Goal: Task Accomplishment & Management: Use online tool/utility

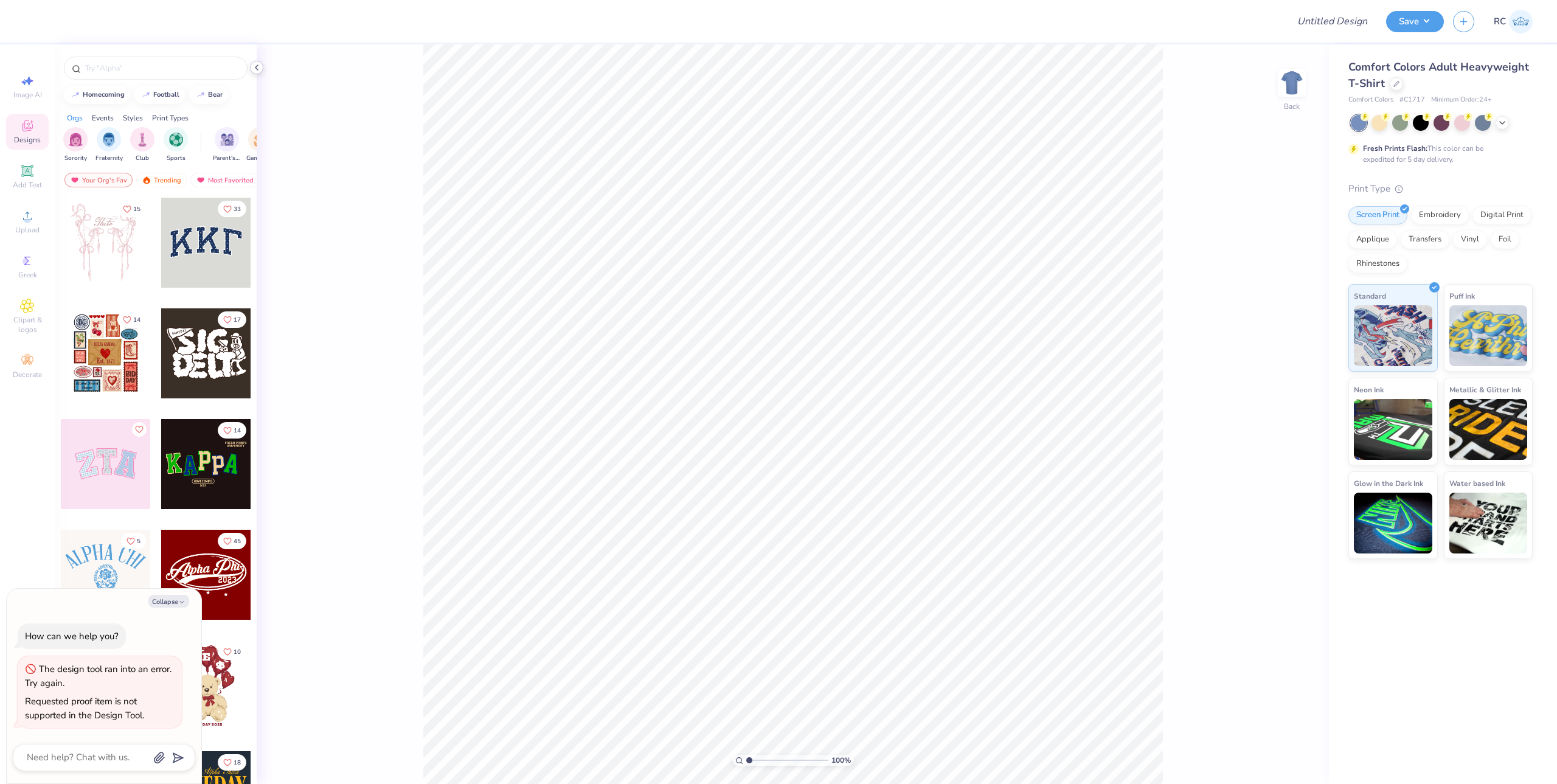
click at [257, 67] on icon at bounding box center [256, 67] width 9 height 9
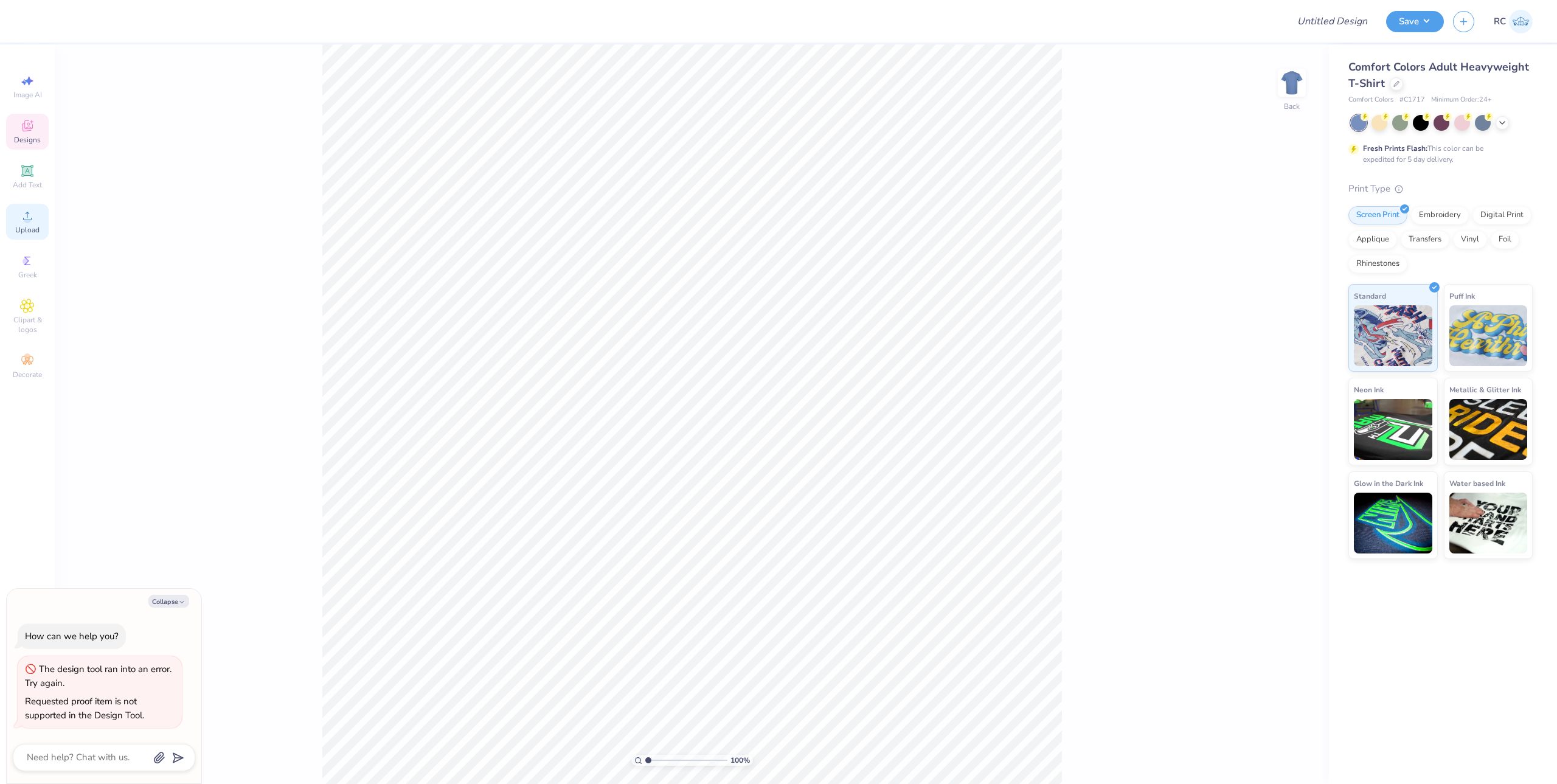
click at [41, 216] on div "Upload" at bounding box center [26, 222] width 43 height 36
click at [22, 215] on icon at bounding box center [26, 215] width 14 height 14
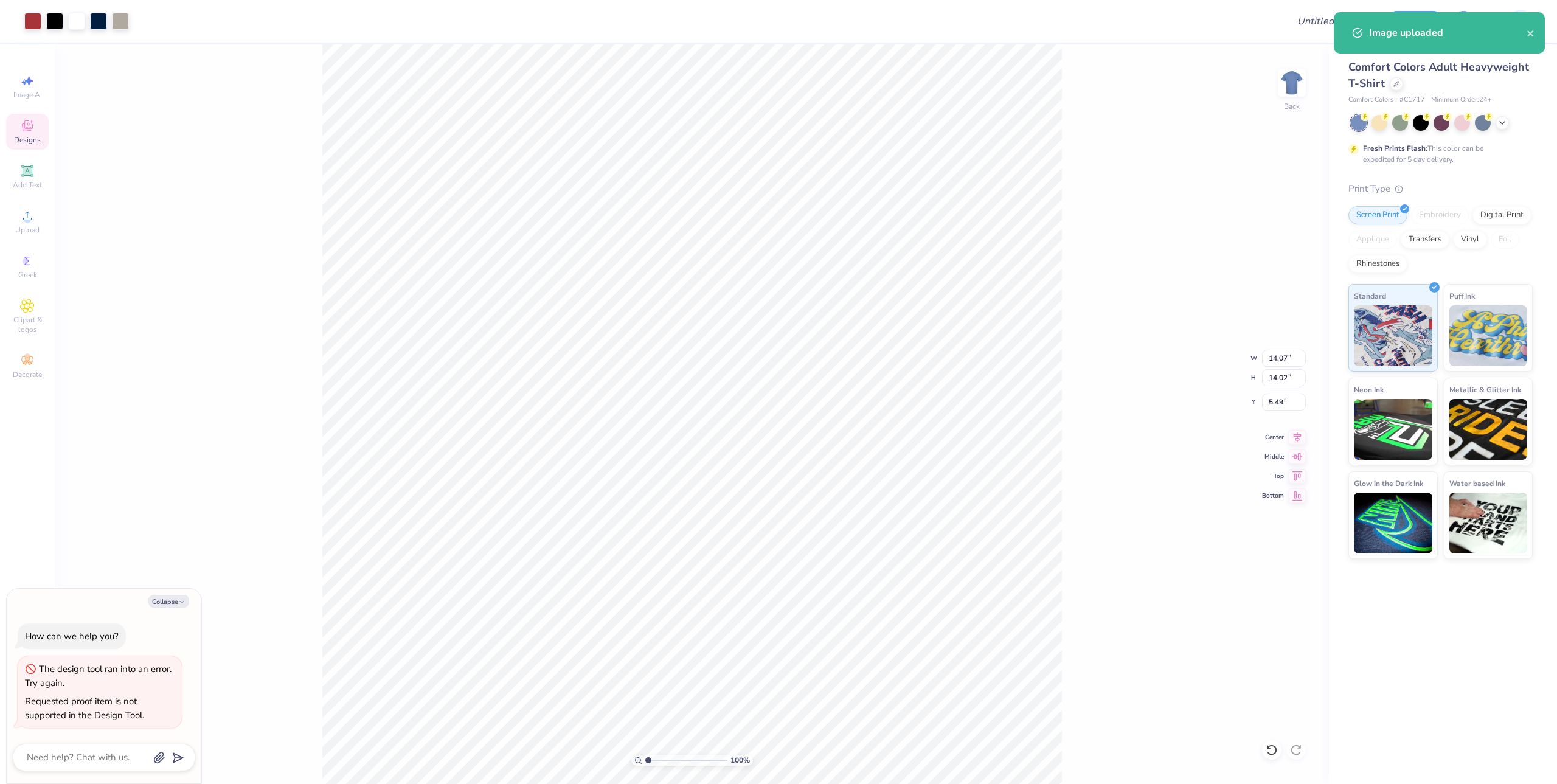
type textarea "x"
type input "1.22152498603933"
type textarea "x"
type input "1.22152498603933"
type textarea "x"
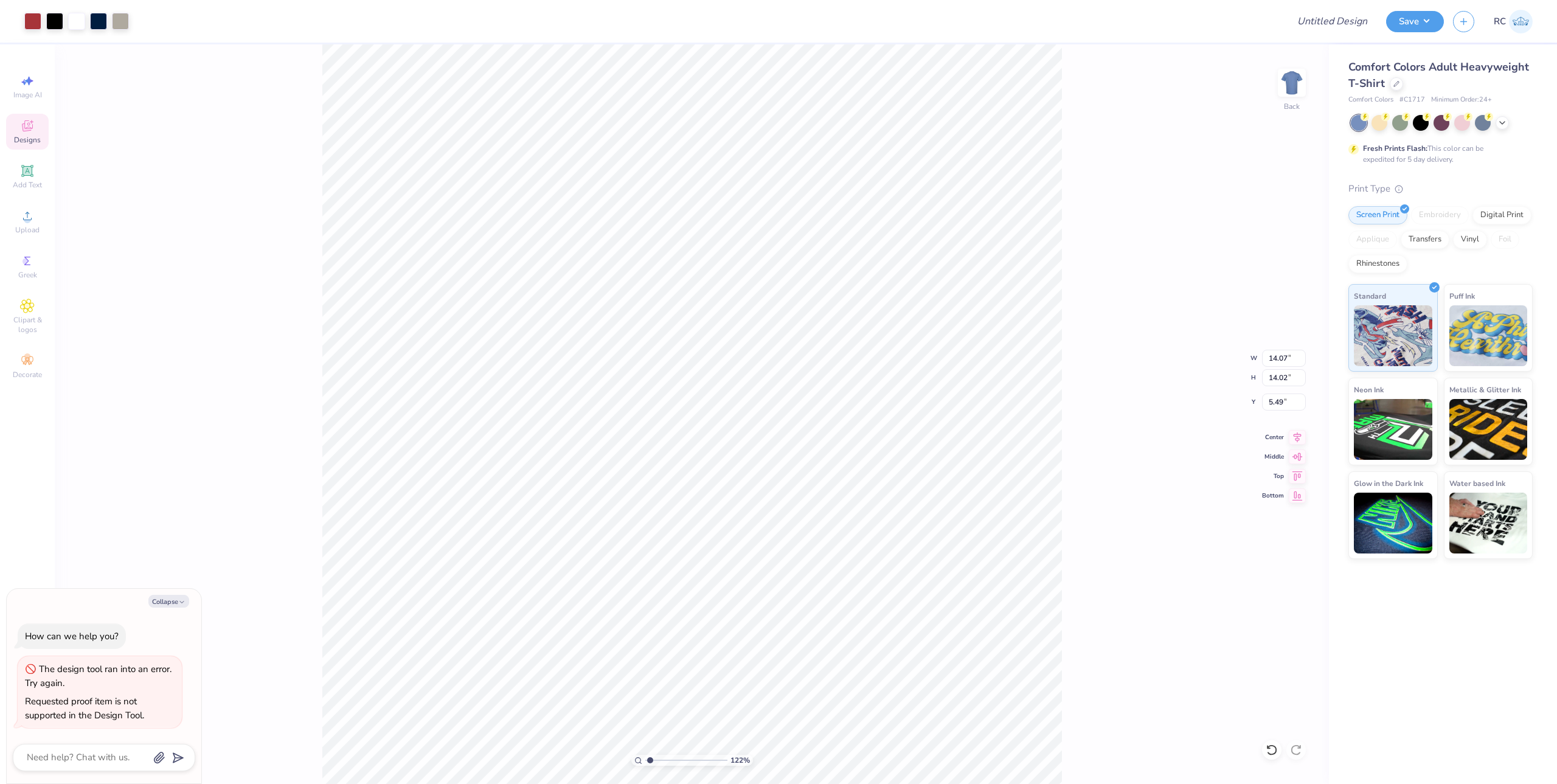
type input "1.22152498603933"
type textarea "x"
type input "1.22152498603933"
type textarea "x"
type input "1.22152498603933"
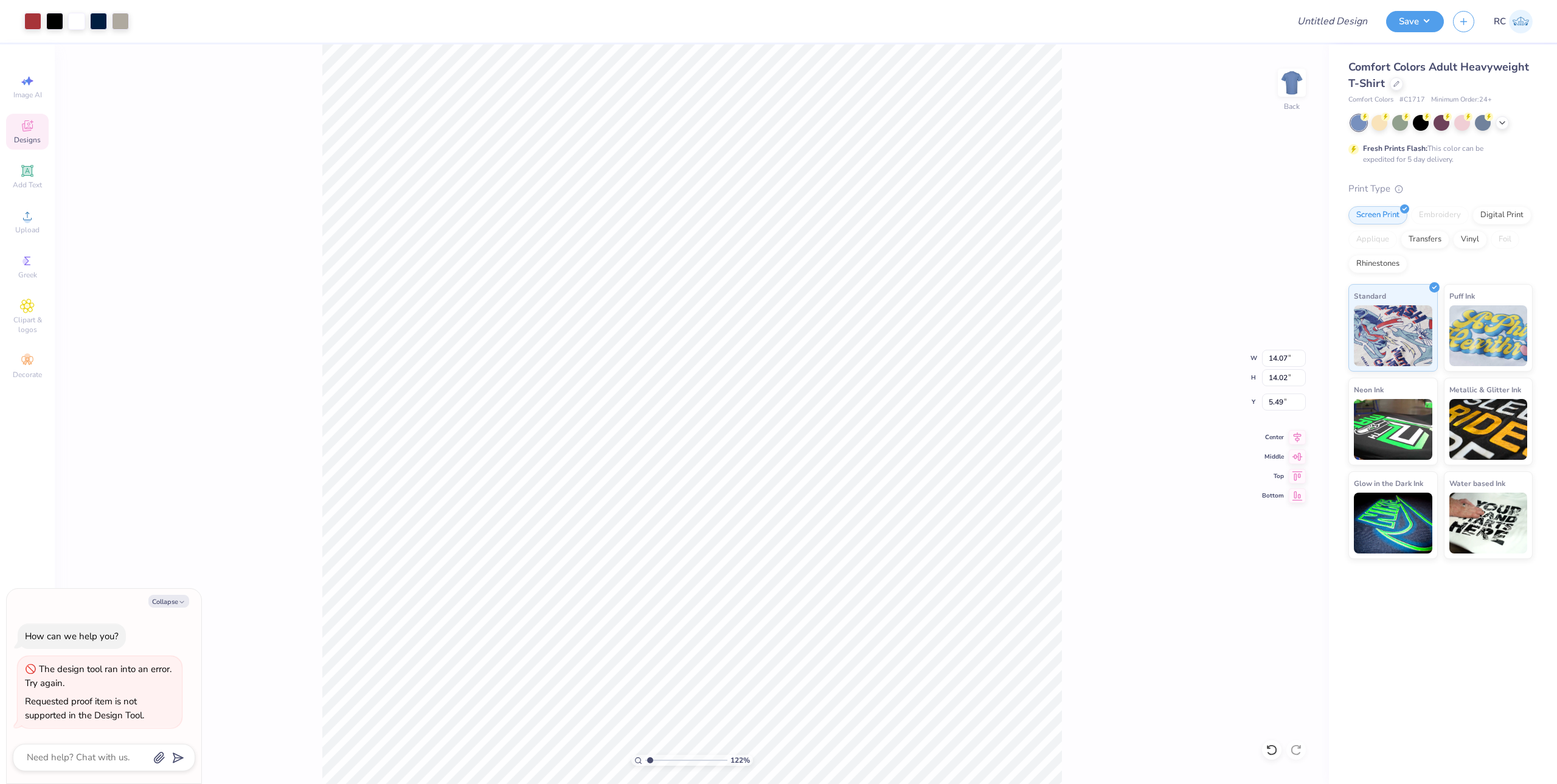
type textarea "x"
click at [37, 221] on div "Upload" at bounding box center [26, 222] width 43 height 36
type input "1.22152498603933"
type textarea "x"
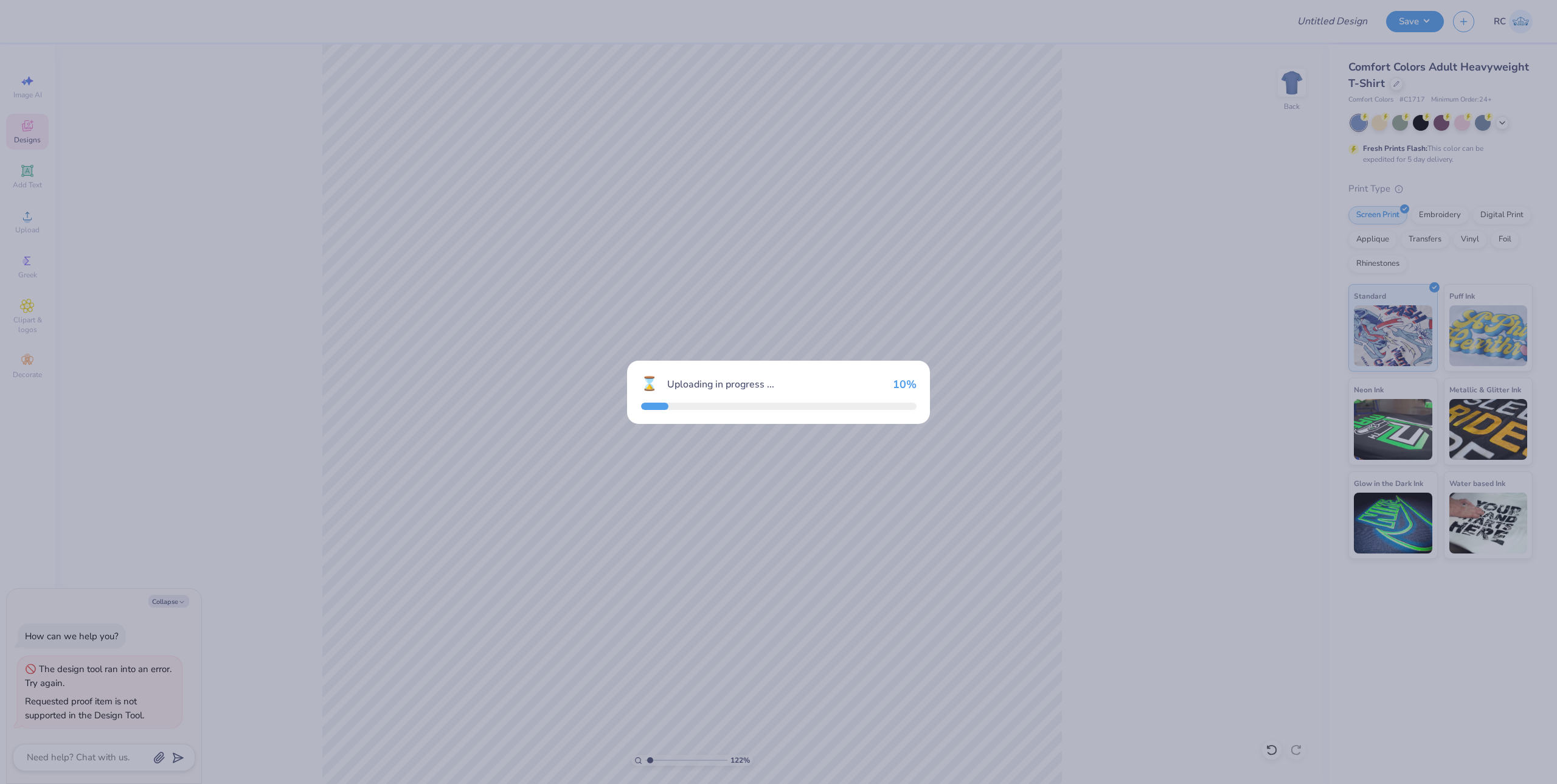
type input "1.22152498603933"
type textarea "x"
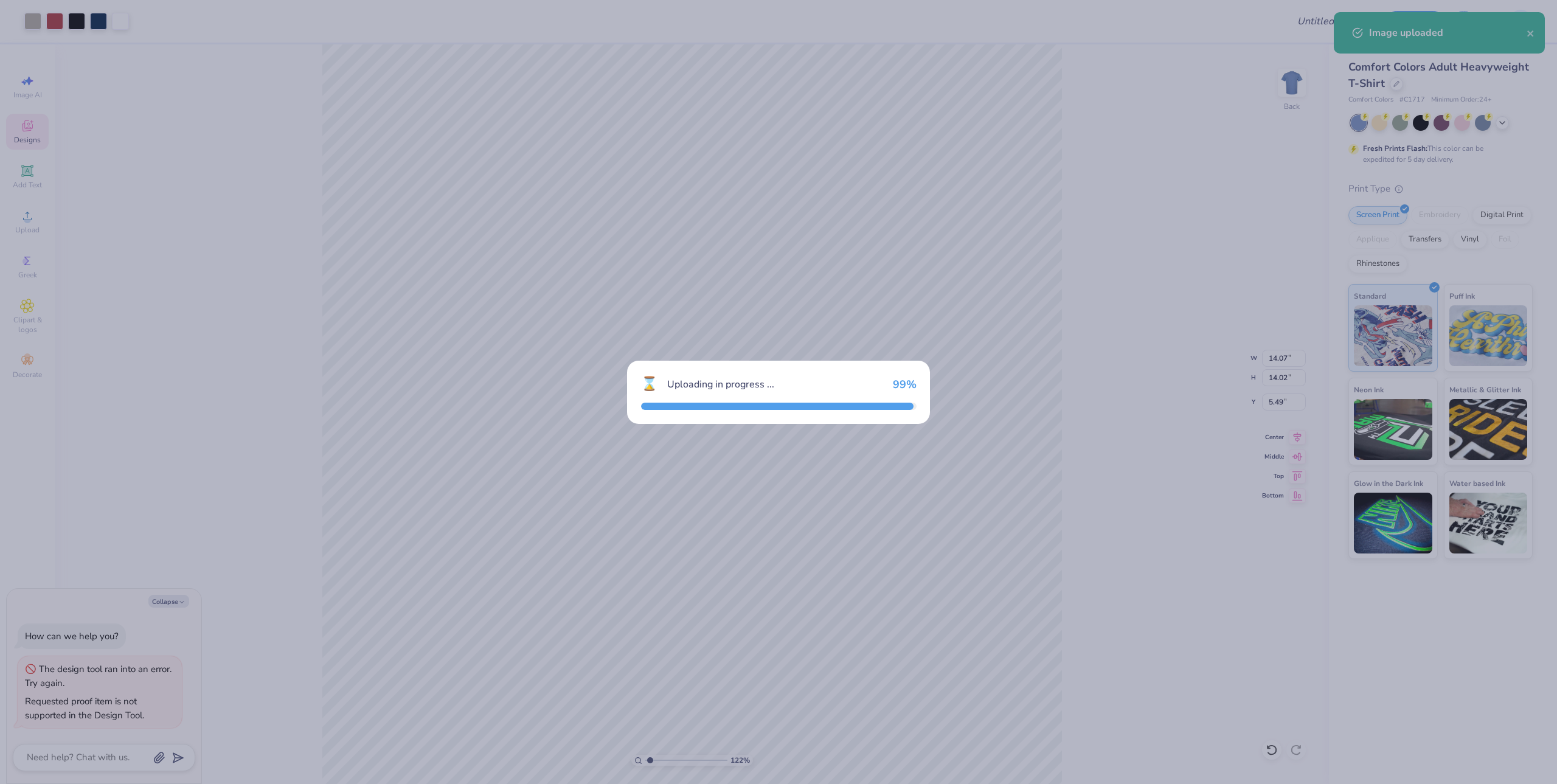
type input "1.22152498603933"
type textarea "x"
type input "1.22152498603933"
type textarea "x"
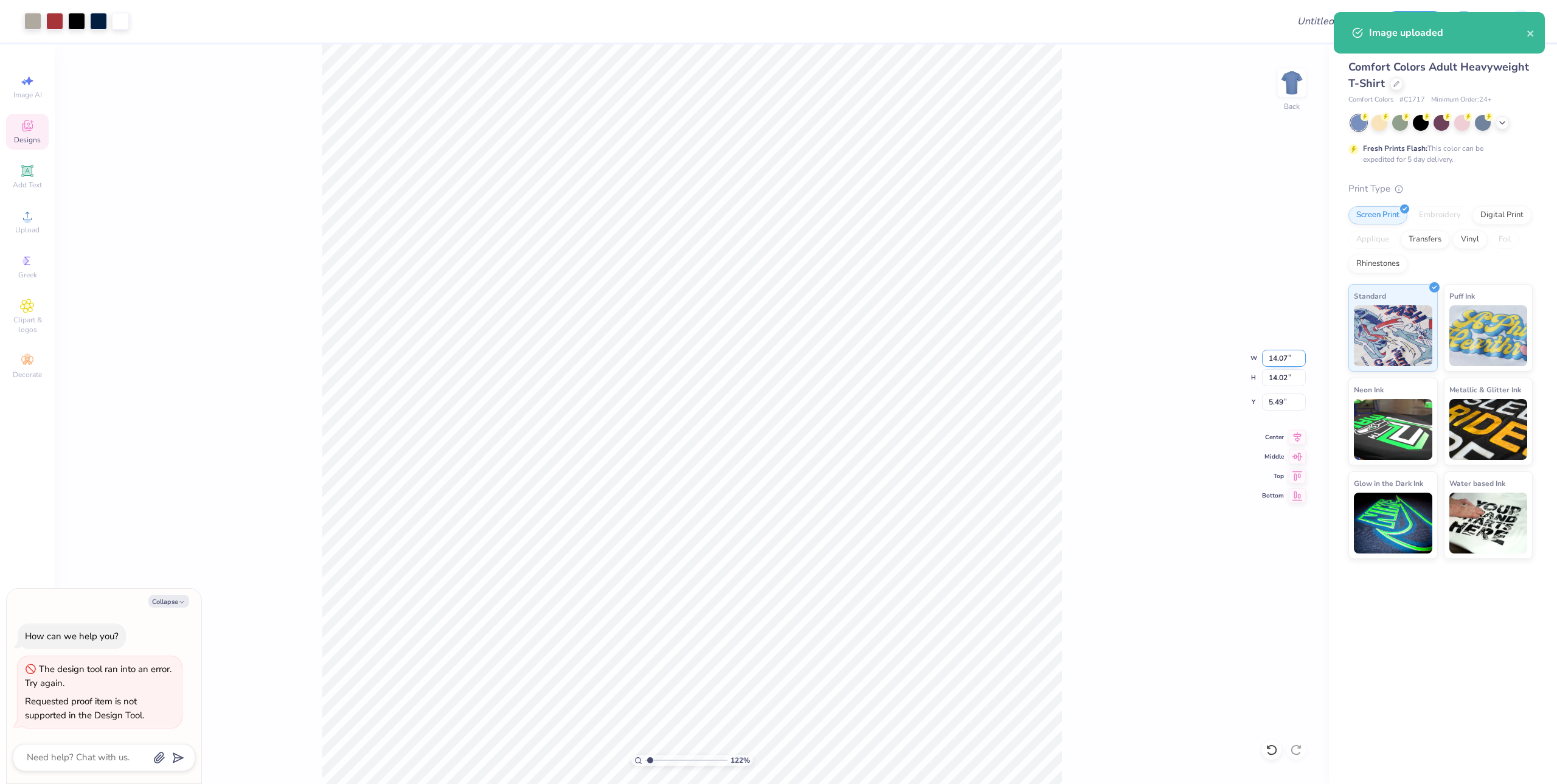
click at [1282, 362] on input "14.07" at bounding box center [1284, 358] width 43 height 17
type input "12.5"
type input "1.22152498603933"
type textarea "x"
type input "12.50"
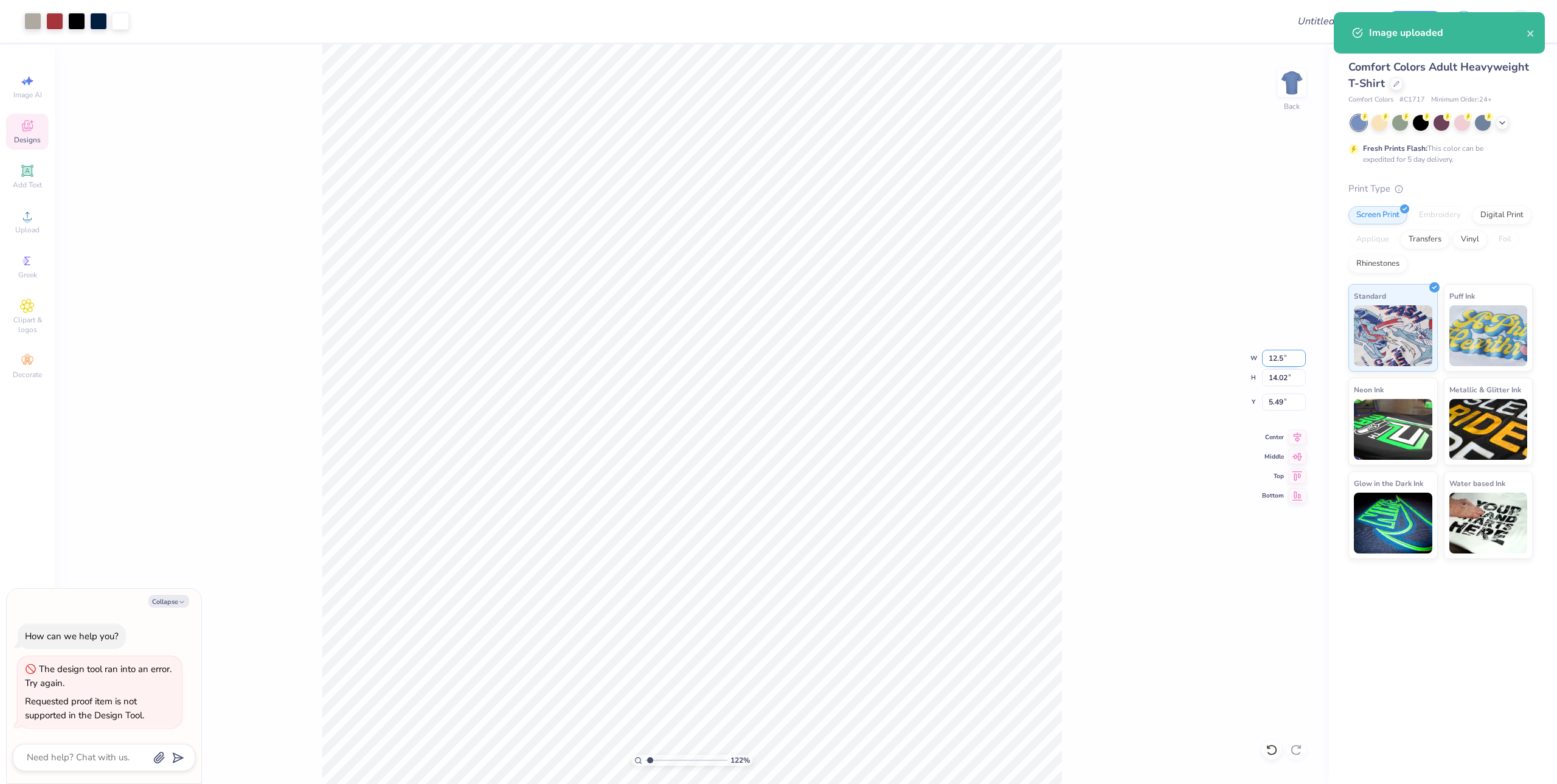
type input "12.46"
click at [1274, 402] on input "6.27" at bounding box center [1284, 401] width 43 height 17
type input "3"
type input "1.22152498603933"
type textarea "x"
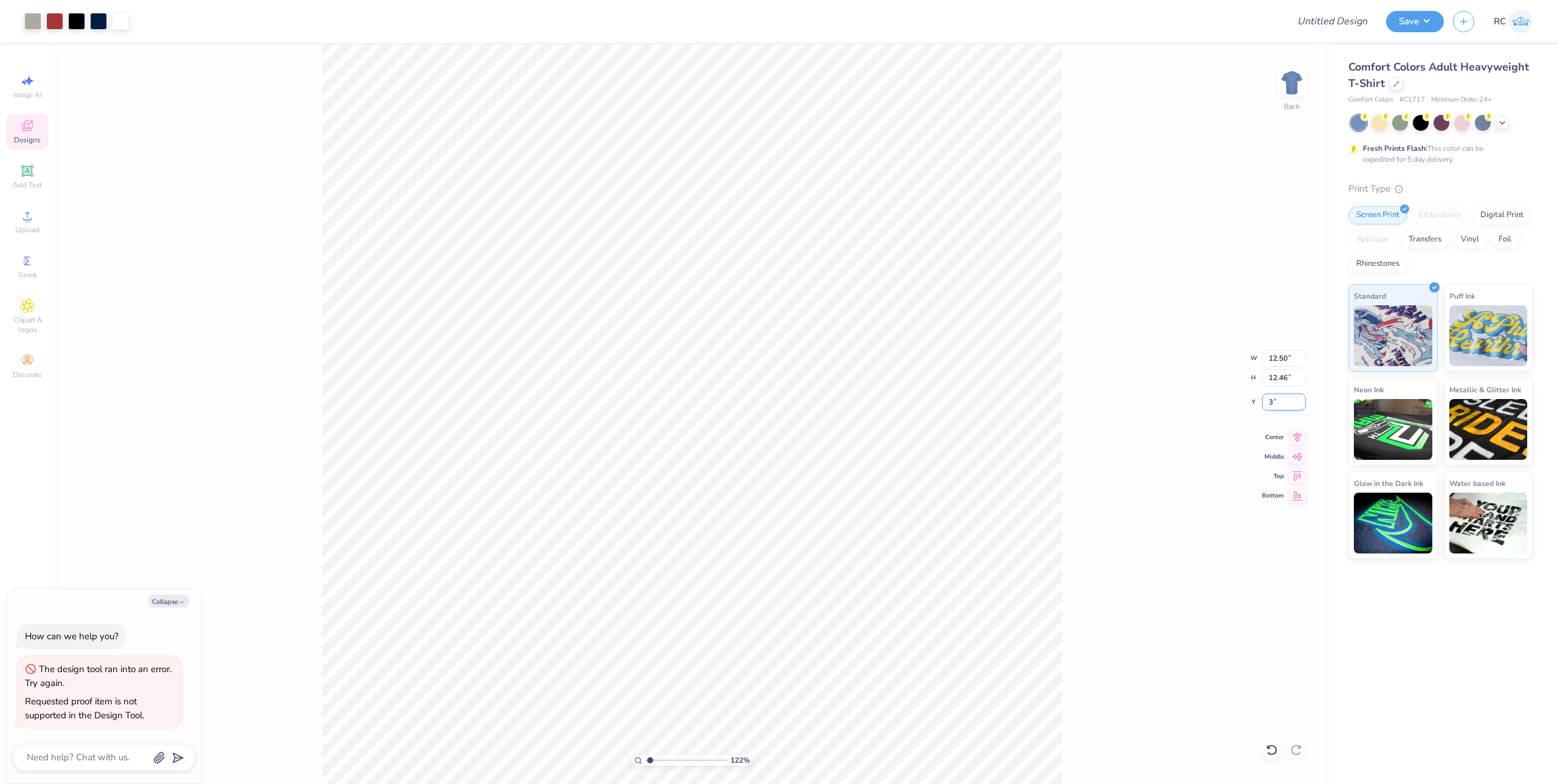
type input "3.00"
type input "1.22152498603933"
type textarea "x"
type input "1.22152498603933"
type textarea "x"
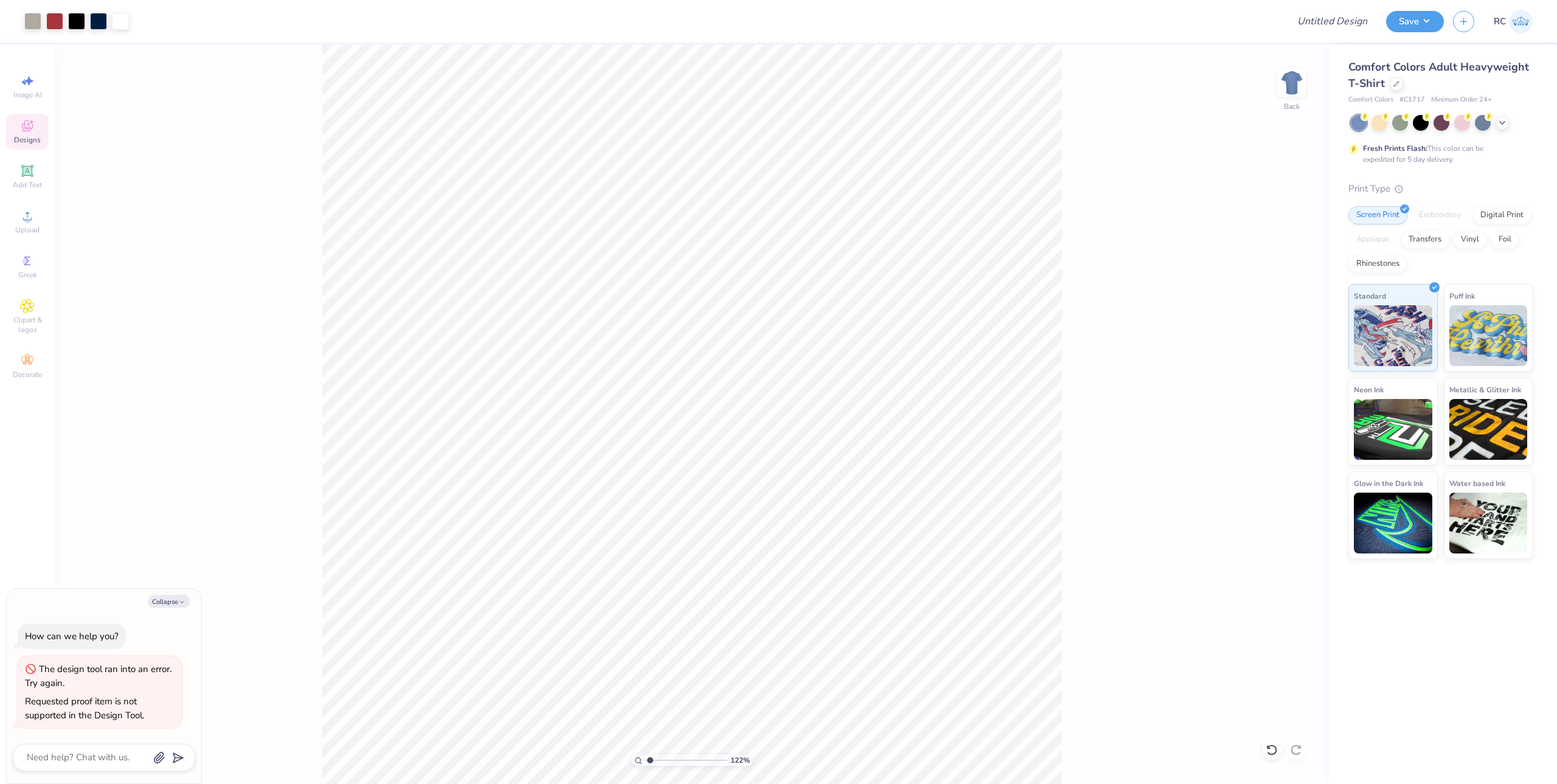
type input "1.22152498603933"
type textarea "x"
type input "1.22152498603933"
type textarea "x"
type input "1.22152498603933"
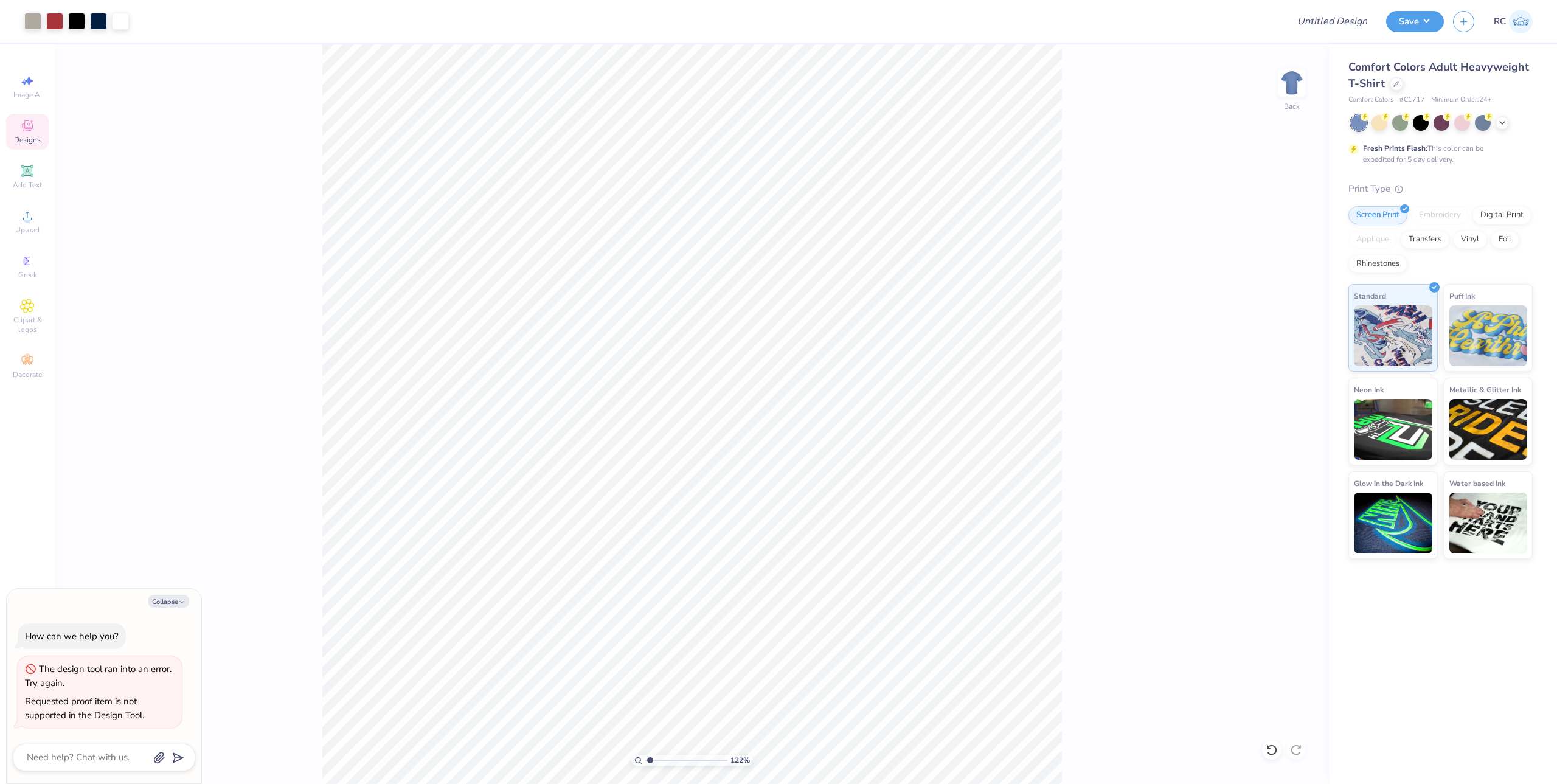
type textarea "x"
type input "1.22152498603933"
type textarea "x"
type input "1.22152498603933"
type textarea "x"
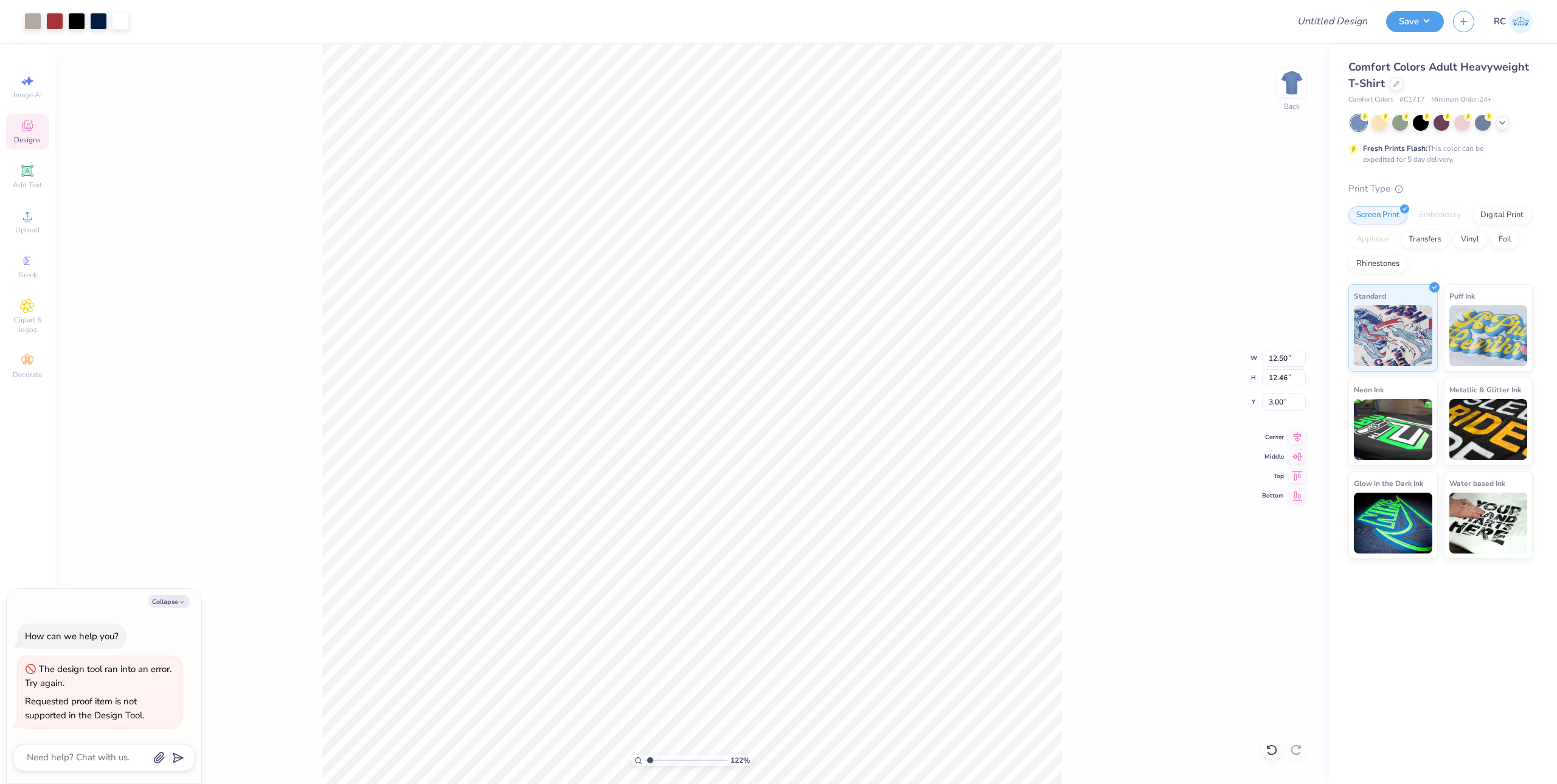
type input "1.22152498603933"
type textarea "x"
type input "1.22152498603933"
type textarea "x"
type input "1.22152498603933"
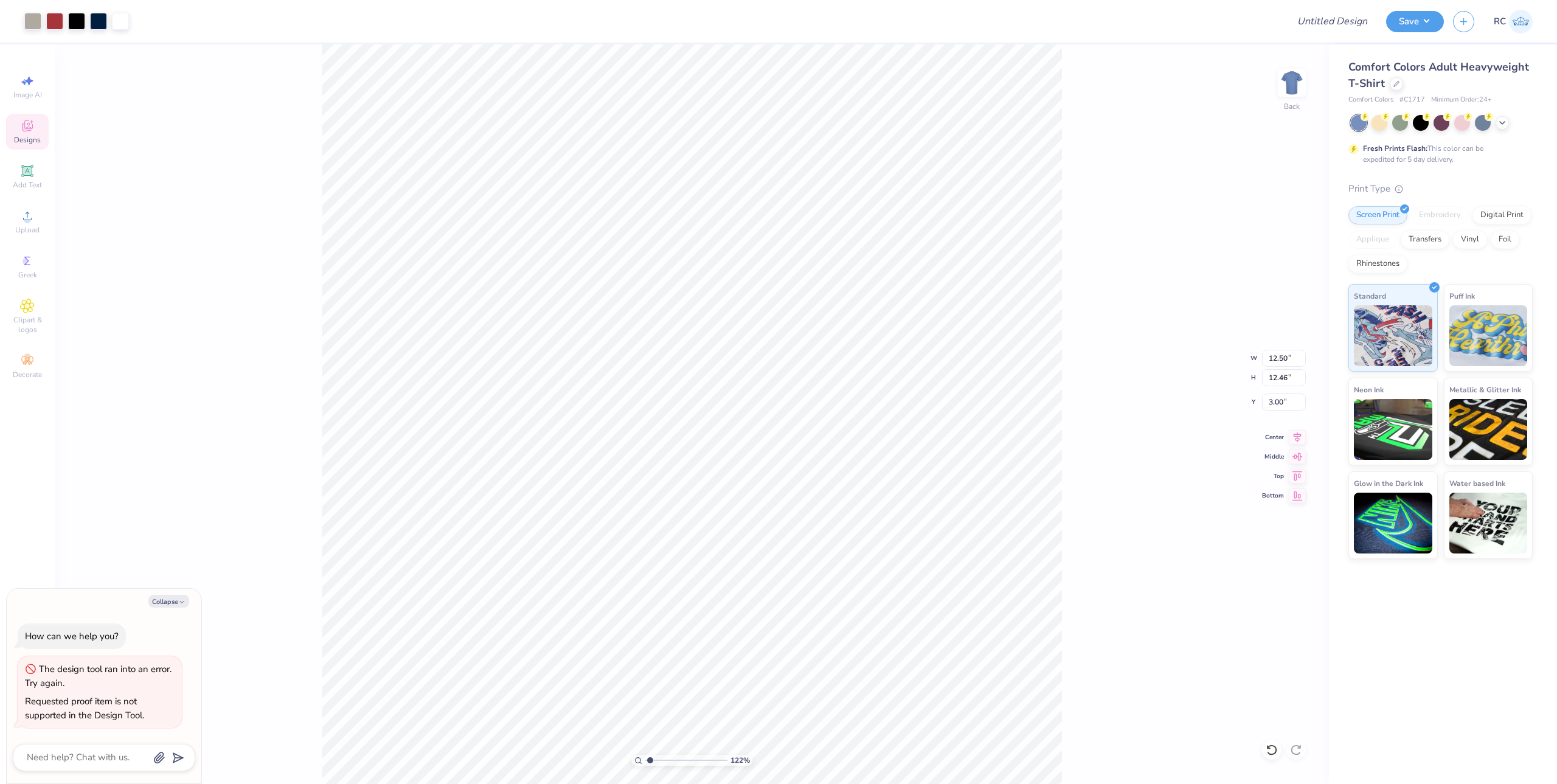
type textarea "x"
type input "1.22152498603933"
type textarea "x"
click at [1411, 23] on button "Save" at bounding box center [1414, 20] width 58 height 22
type input "1.22152498603933"
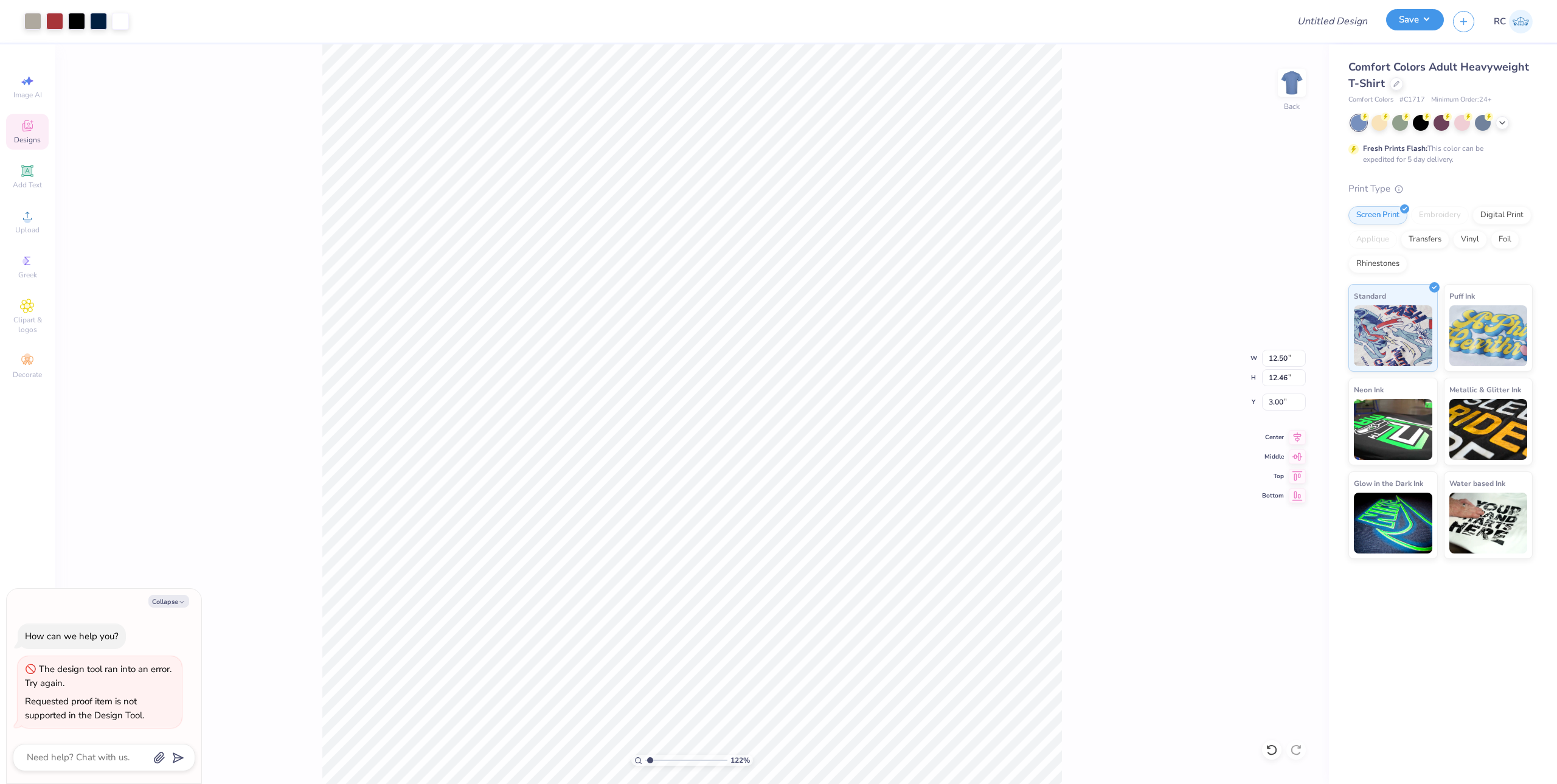
type textarea "x"
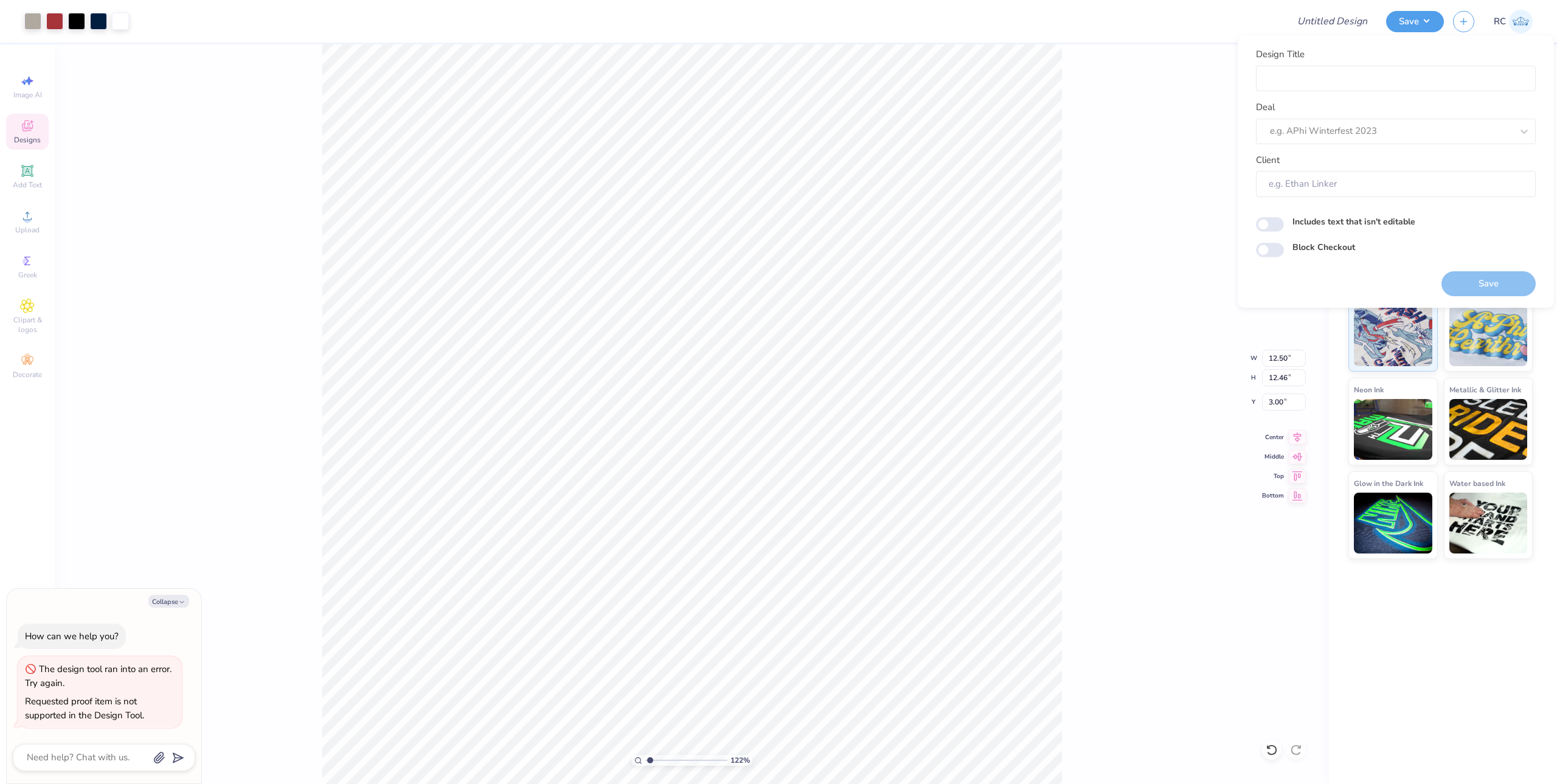
click at [1198, 33] on div at bounding box center [708, 21] width 1140 height 43
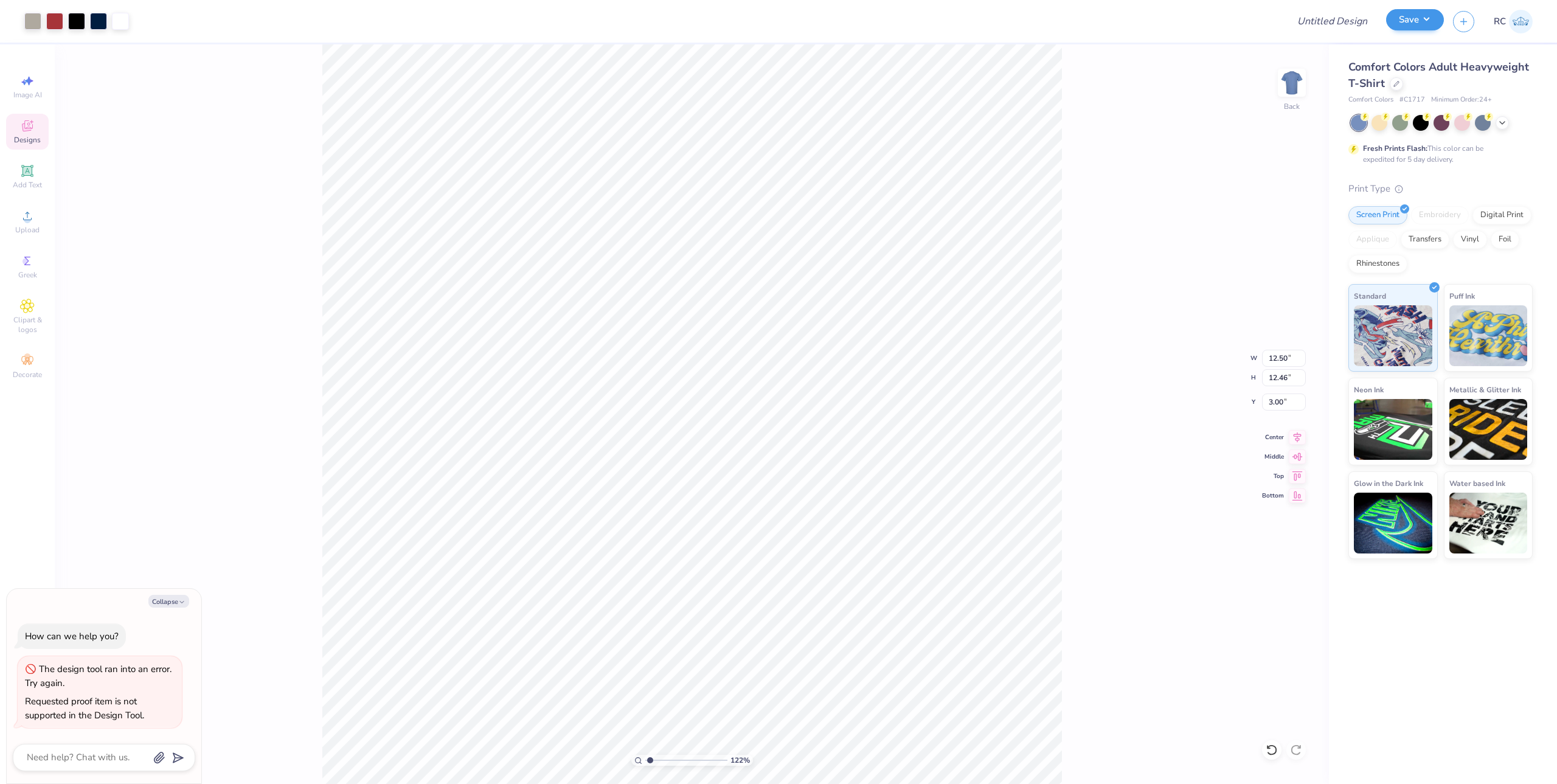
click at [1418, 31] on div "Save" at bounding box center [1414, 22] width 58 height 22
click at [1311, 28] on input "Design Title" at bounding box center [1317, 22] width 119 height 25
click at [1155, 30] on div at bounding box center [708, 21] width 1140 height 43
click at [1358, 20] on input "Design Title" at bounding box center [1317, 22] width 119 height 25
paste input "GLS sweats"
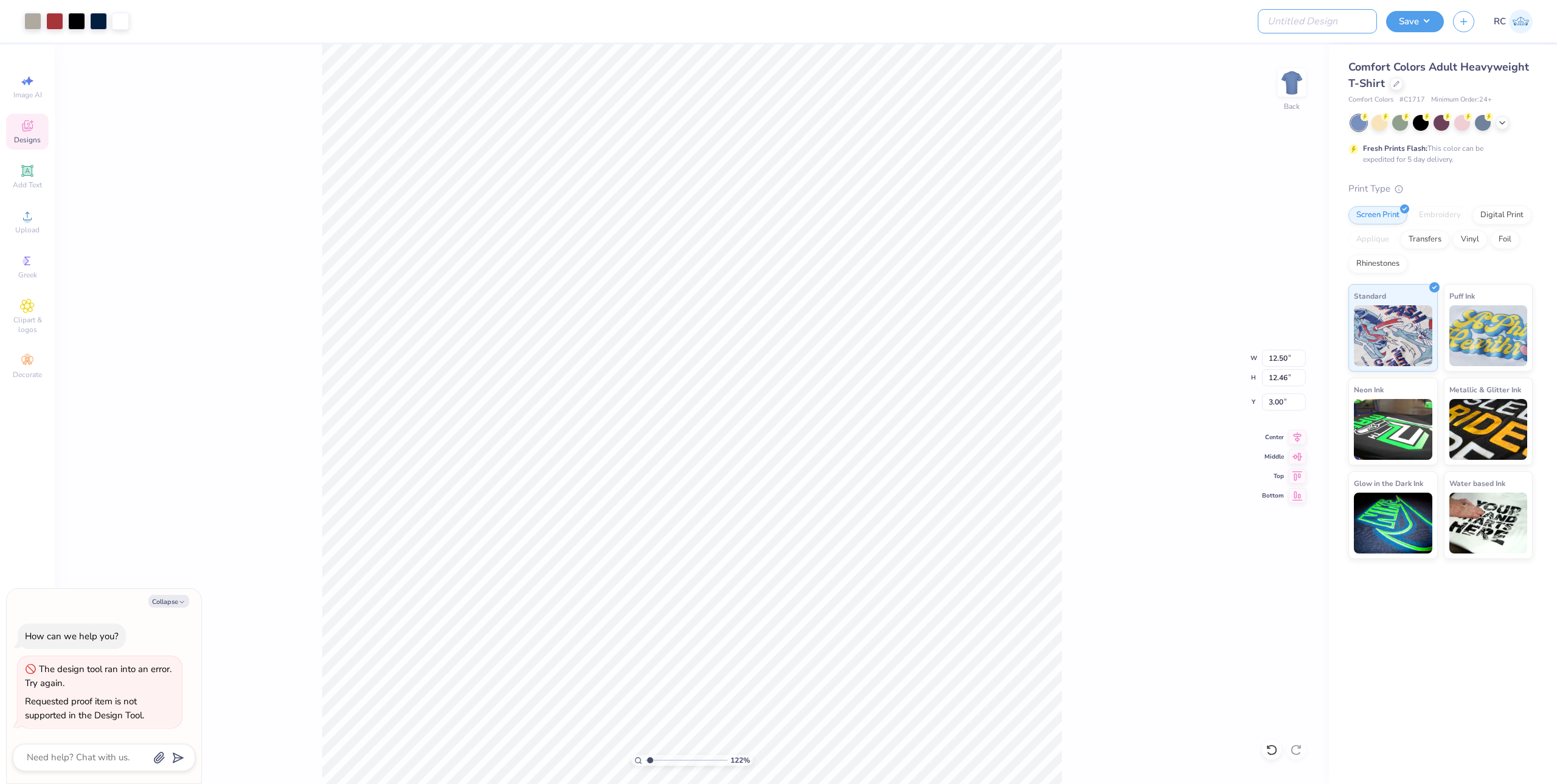
type input "GLS sweats"
type input "1.22152498603933"
type textarea "x"
type input "GLS sweats"
click at [1156, 40] on div at bounding box center [708, 21] width 1140 height 43
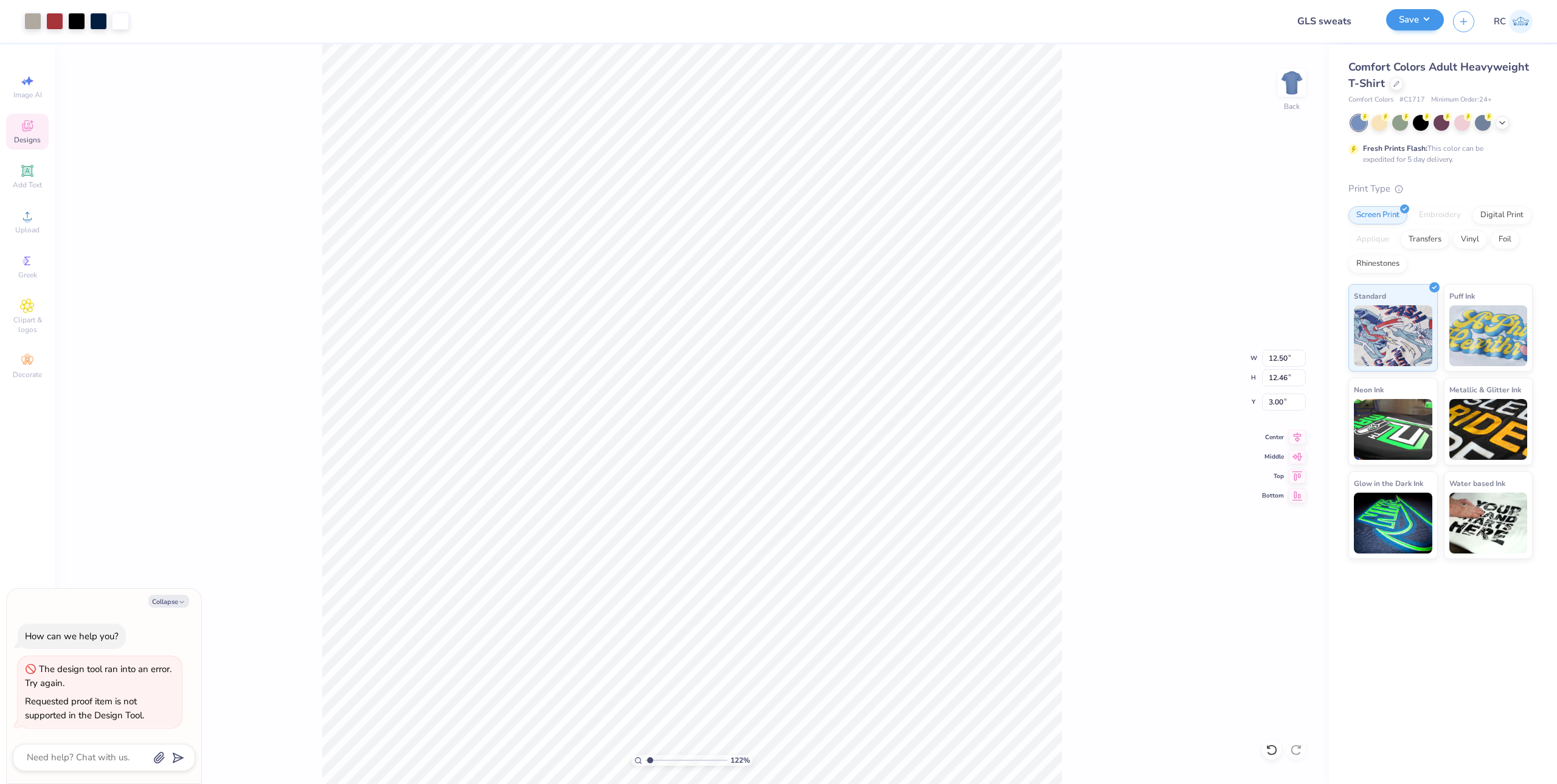
click at [1417, 31] on div "Save" at bounding box center [1414, 22] width 58 height 22
click at [1417, 25] on button "Save" at bounding box center [1414, 20] width 58 height 22
type input "1.22152498603933"
type textarea "x"
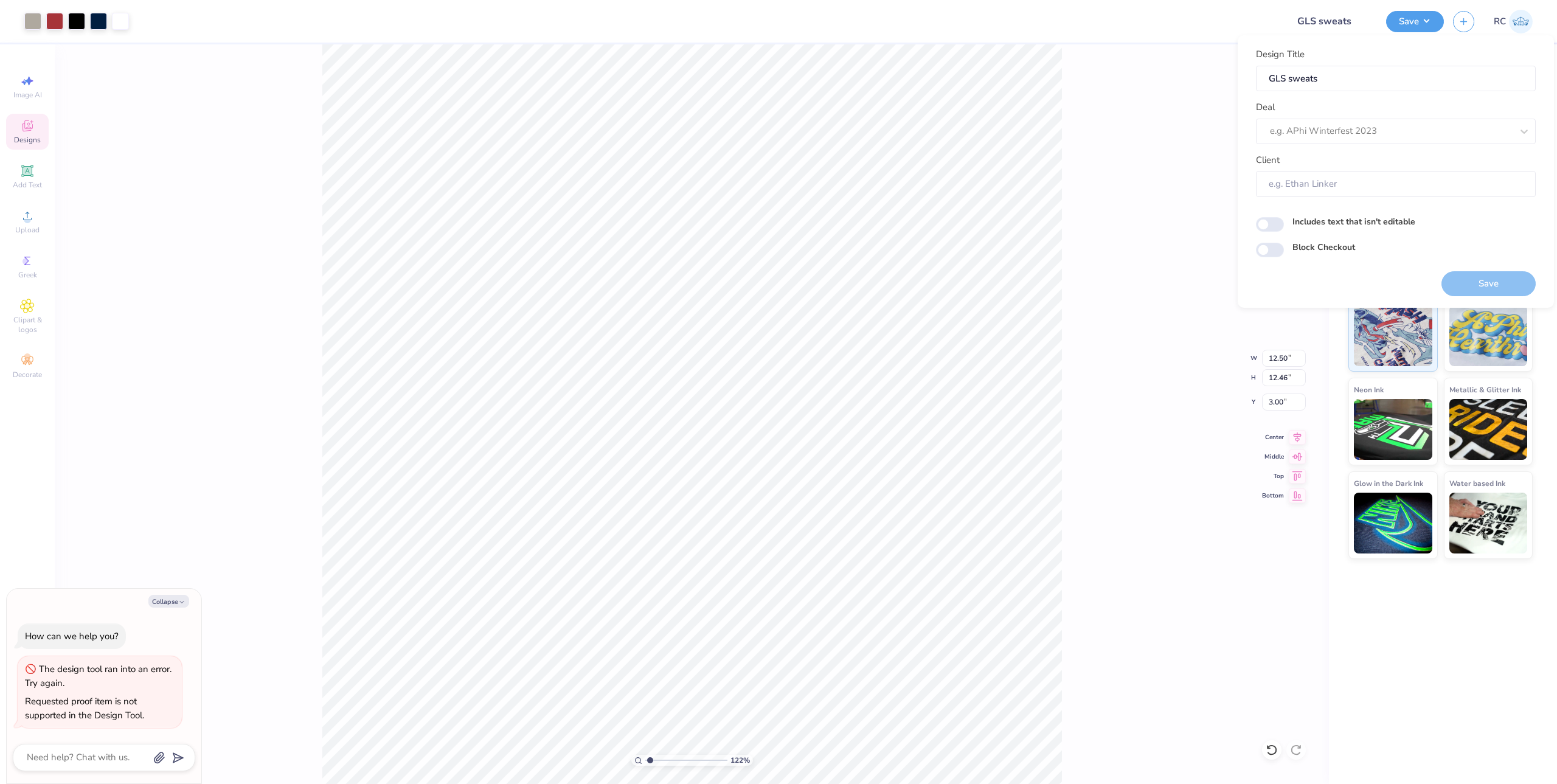
click at [1132, 50] on div "122 % Back W 12.50 12.50 " H 12.46 12.46 " Y 3.00 3.00 " Center Middle Top Bott…" at bounding box center [692, 414] width 1274 height 740
type input "1.22152498603933"
type textarea "x"
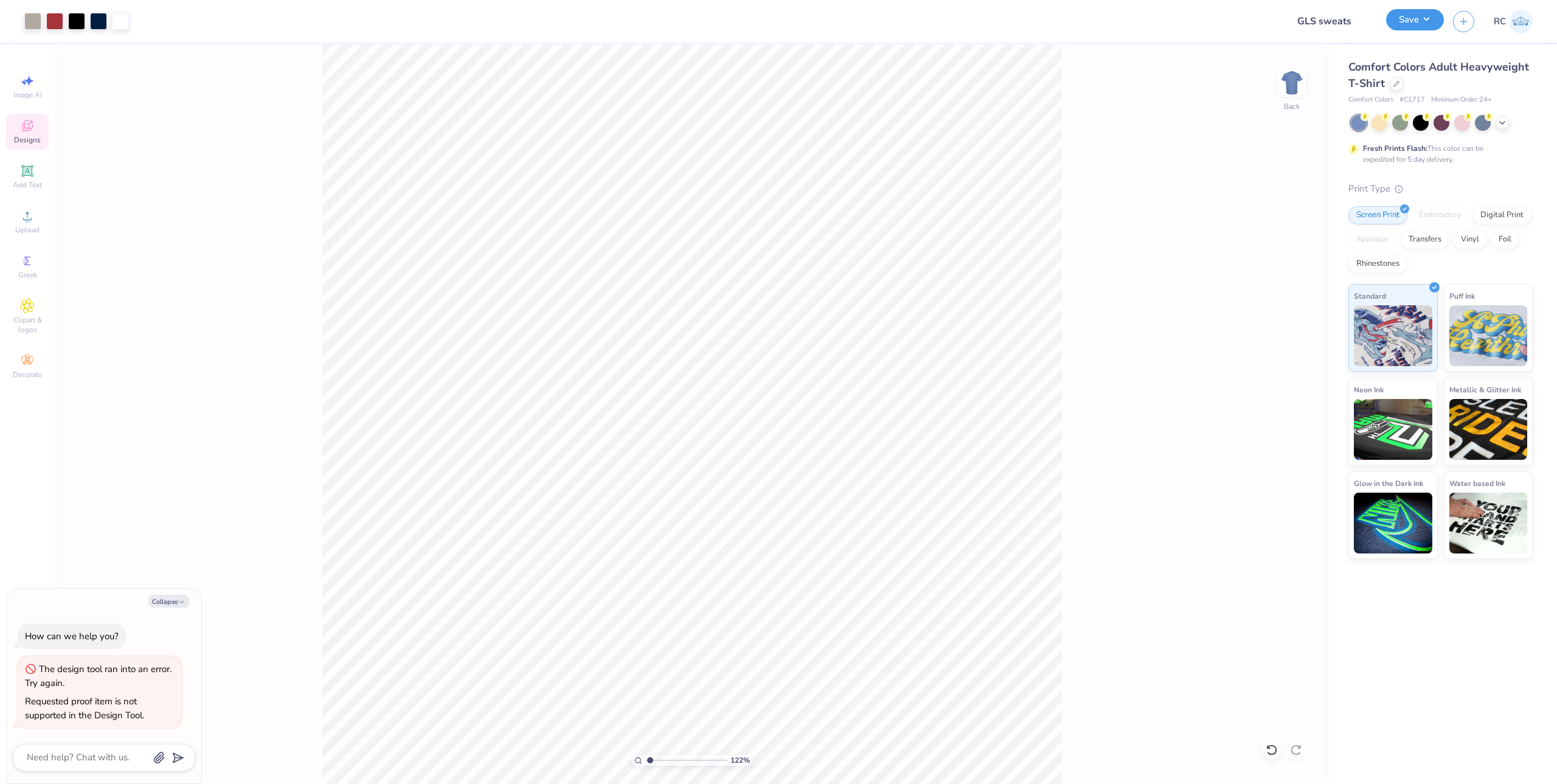
click at [1407, 21] on button "Save" at bounding box center [1414, 20] width 58 height 22
type input "1.22152498603933"
type textarea "x"
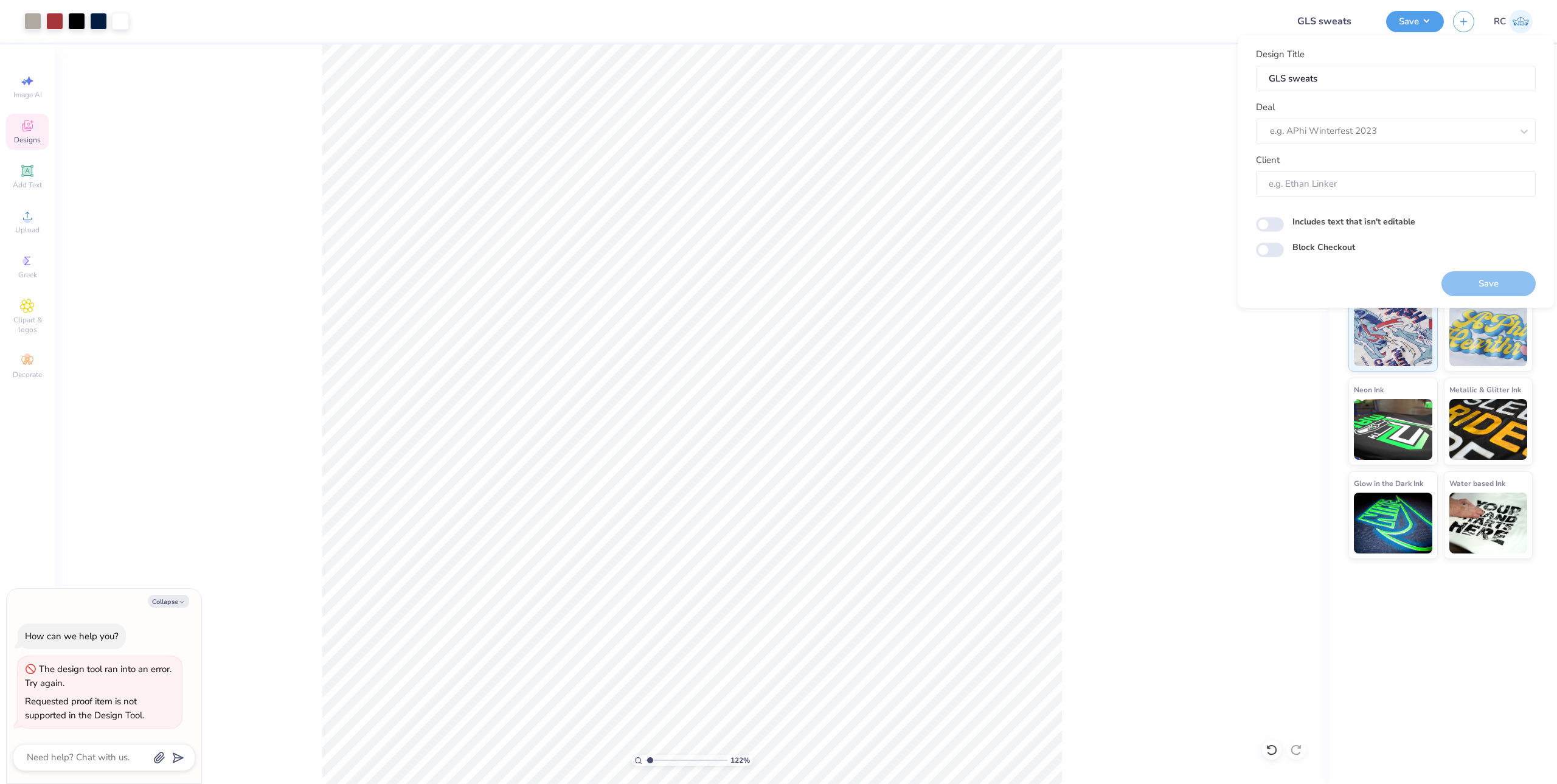
type input "1.22152498603933"
type textarea "x"
type input "1.22152498603933"
type textarea "x"
type input "1.22152498603933"
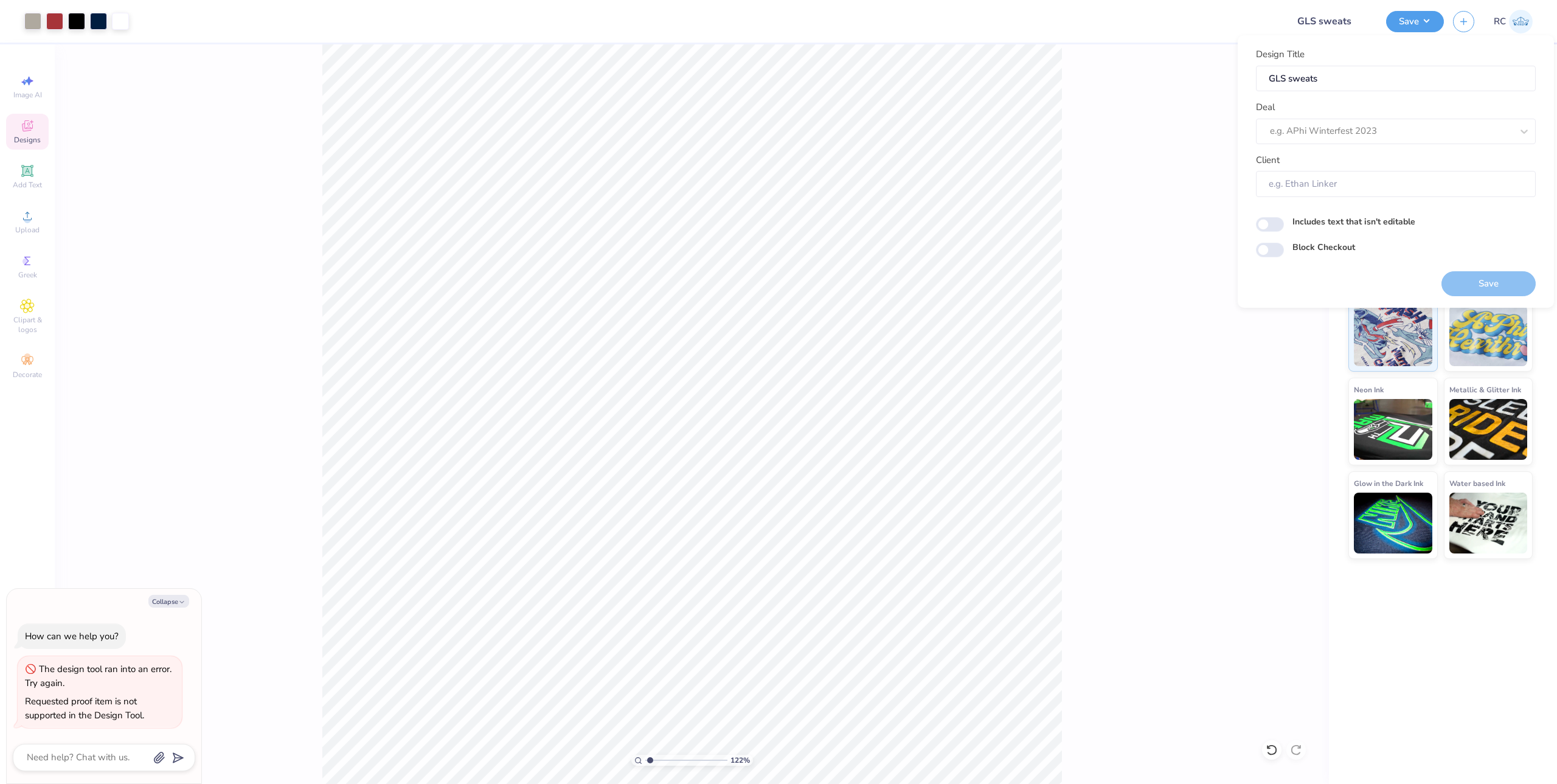
type textarea "x"
type input "1.22152498603933"
type textarea "x"
type input "1.22152498603933"
type textarea "x"
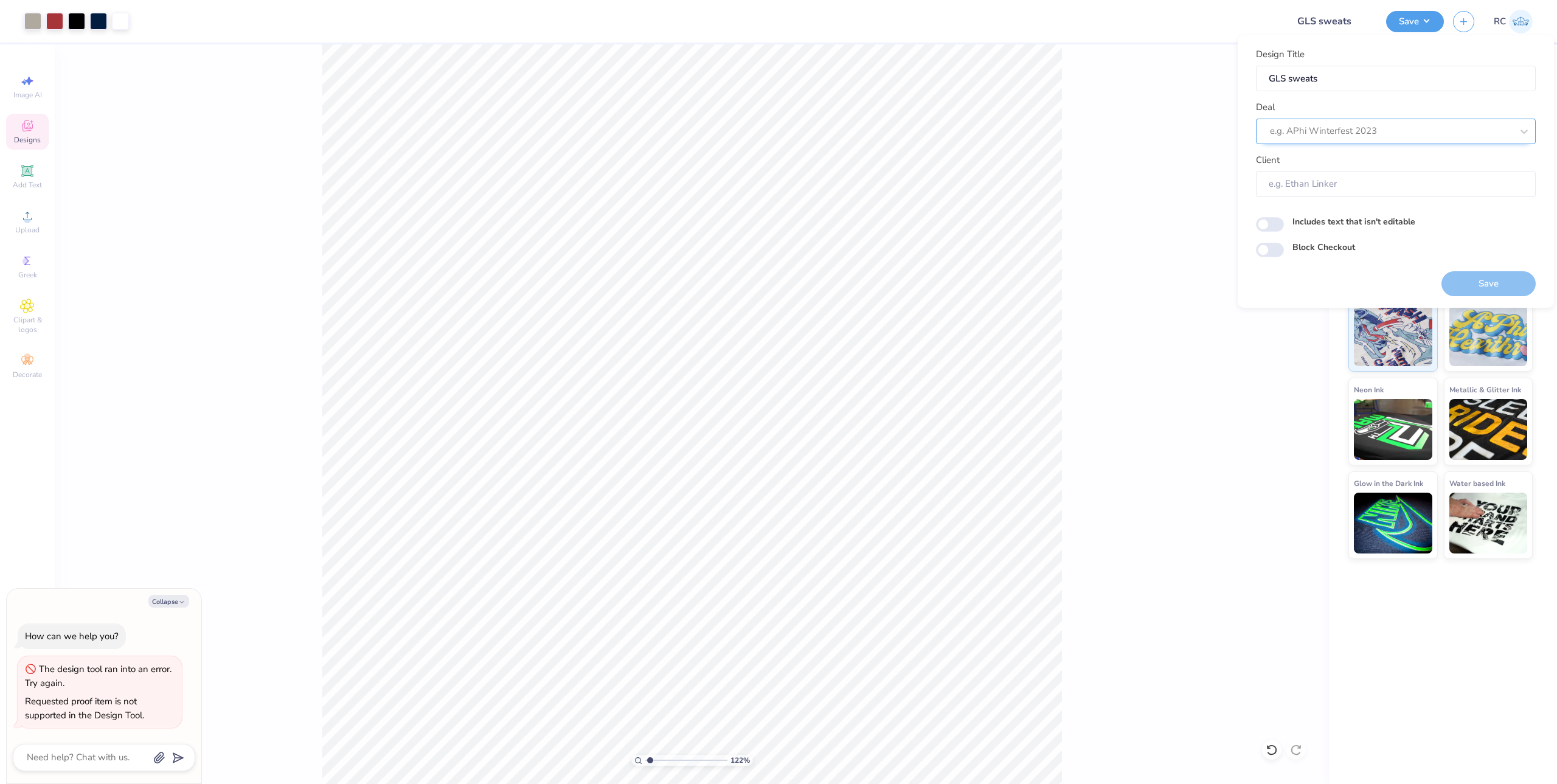
click at [1374, 132] on div at bounding box center [1391, 130] width 242 height 16
click at [1353, 113] on div "Deal option Brookes - Alexa Wilson focused, 1 of 25. 25 results available. Use …" at bounding box center [1395, 122] width 280 height 43
click at [1336, 196] on input "Client" at bounding box center [1395, 184] width 280 height 26
click at [1268, 227] on input "Includes text that isn't editable" at bounding box center [1270, 224] width 28 height 14
checkbox input "true"
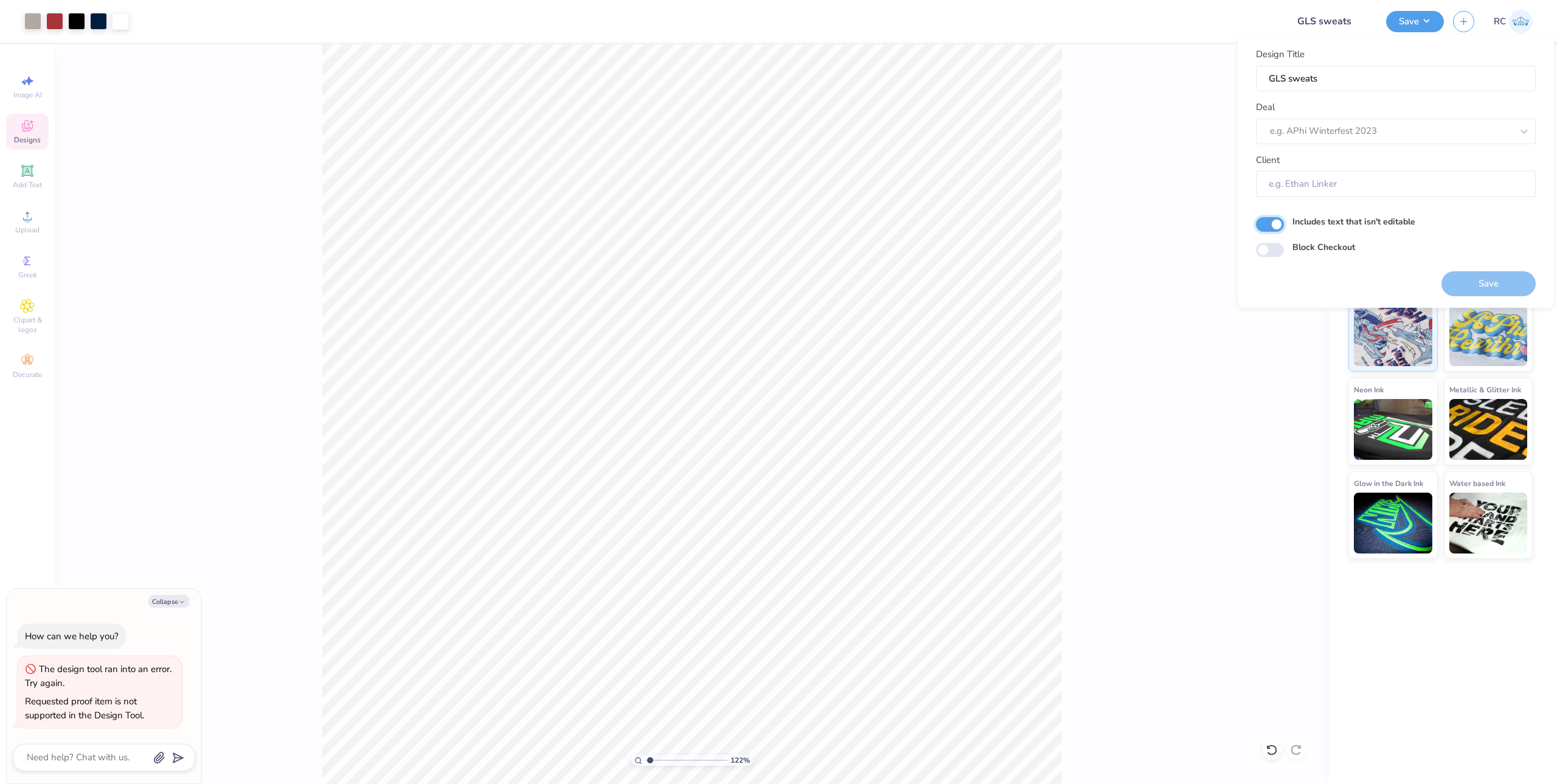
type input "1.22152498603933"
type textarea "x"
click at [1301, 188] on input "Client" at bounding box center [1395, 184] width 280 height 26
click at [1300, 176] on input "Client" at bounding box center [1395, 184] width 280 height 26
click at [1311, 181] on input "Client" at bounding box center [1395, 184] width 280 height 26
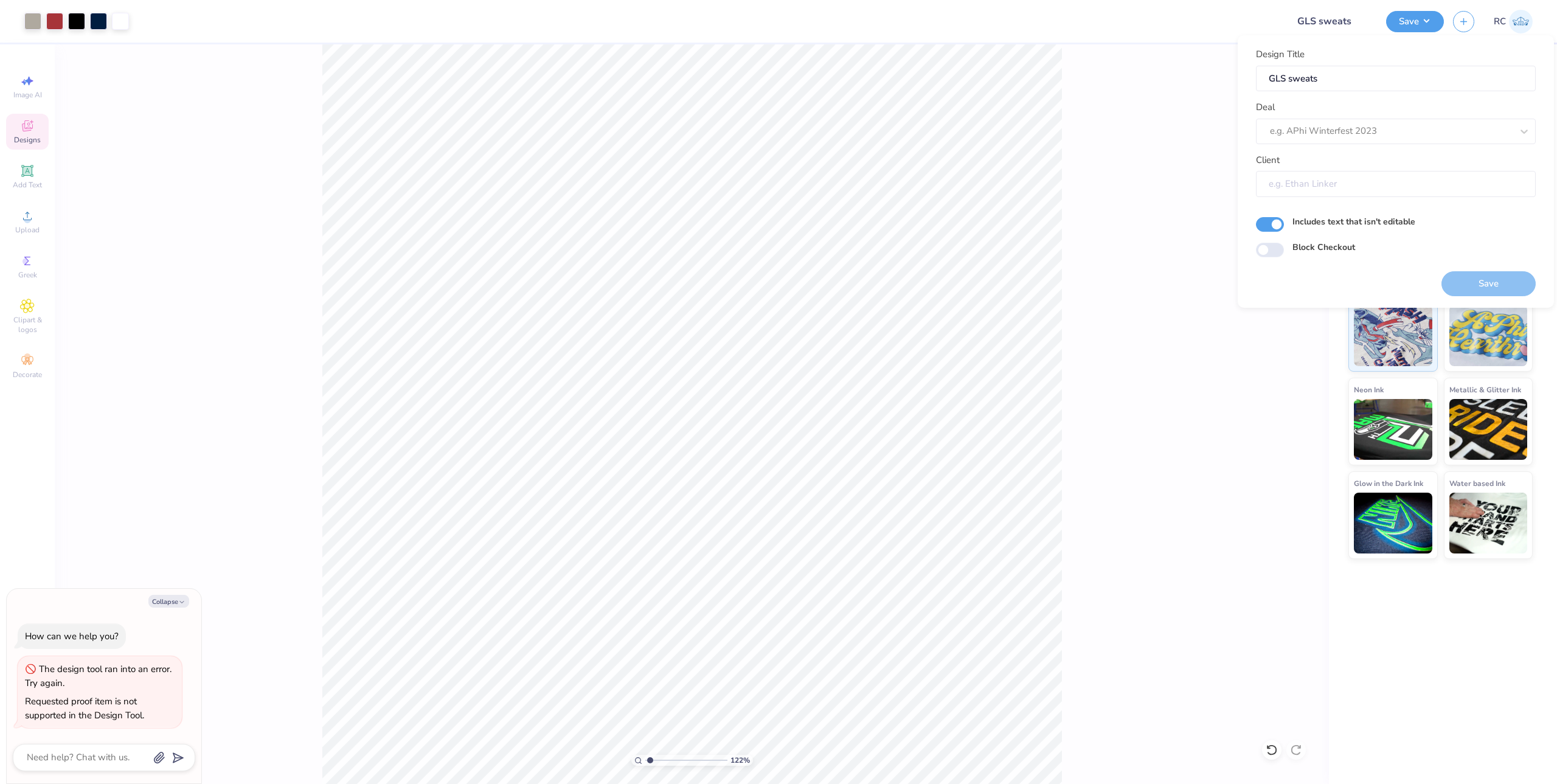
drag, startPoint x: 1324, startPoint y: 181, endPoint x: 1344, endPoint y: 190, distance: 21.9
click at [1326, 184] on input "Client" at bounding box center [1395, 184] width 280 height 26
drag, startPoint x: 1369, startPoint y: 194, endPoint x: 1347, endPoint y: 111, distance: 85.9
click at [1369, 191] on input "Client" at bounding box center [1395, 184] width 280 height 26
click at [1351, 135] on div at bounding box center [1391, 130] width 242 height 16
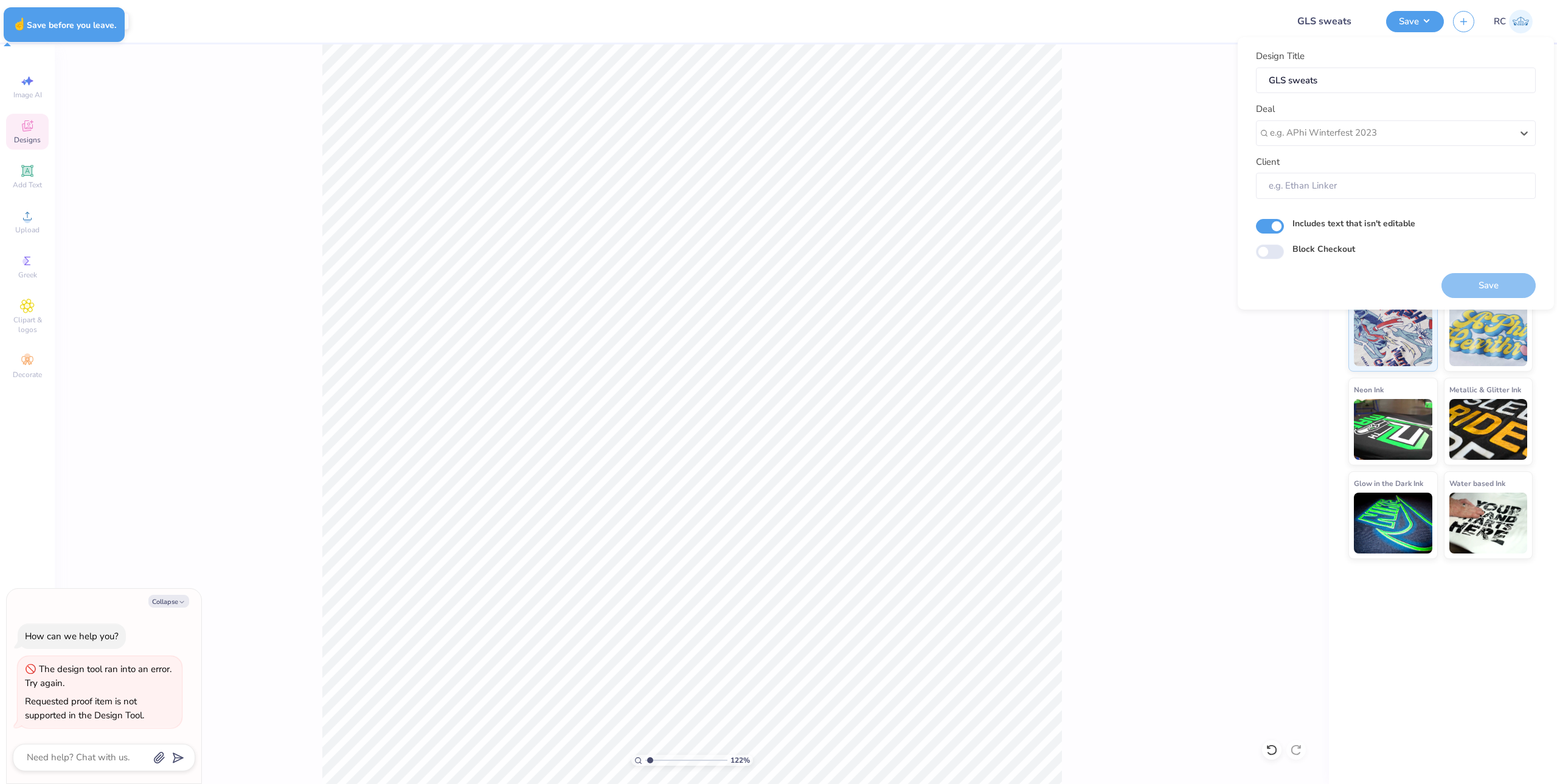
type input "1.22152498603933"
type textarea "x"
type input "1.22152498603933"
type textarea "x"
type input "1.22152498603933"
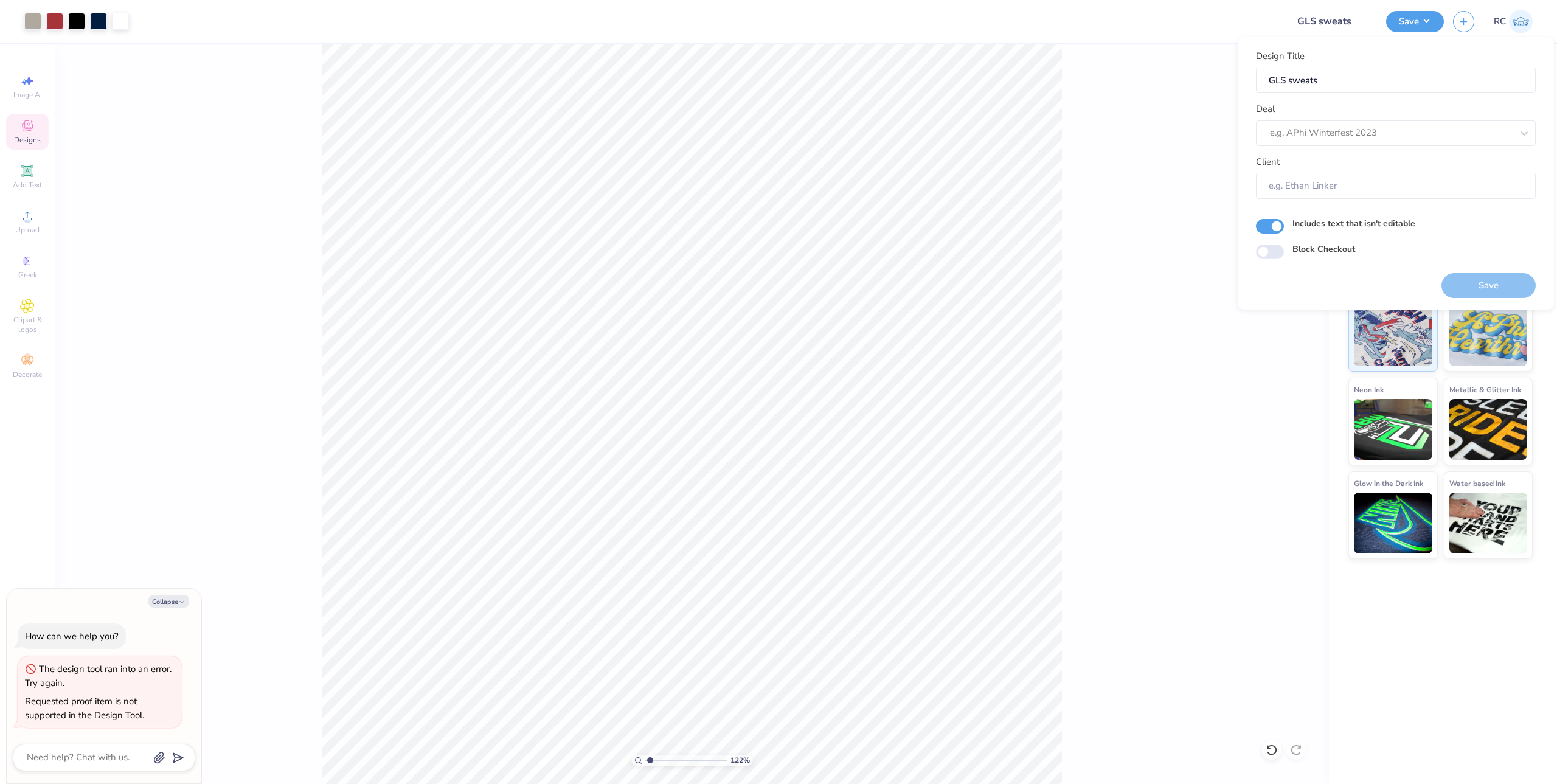
type textarea "x"
type input "1.22152498603933"
type textarea "x"
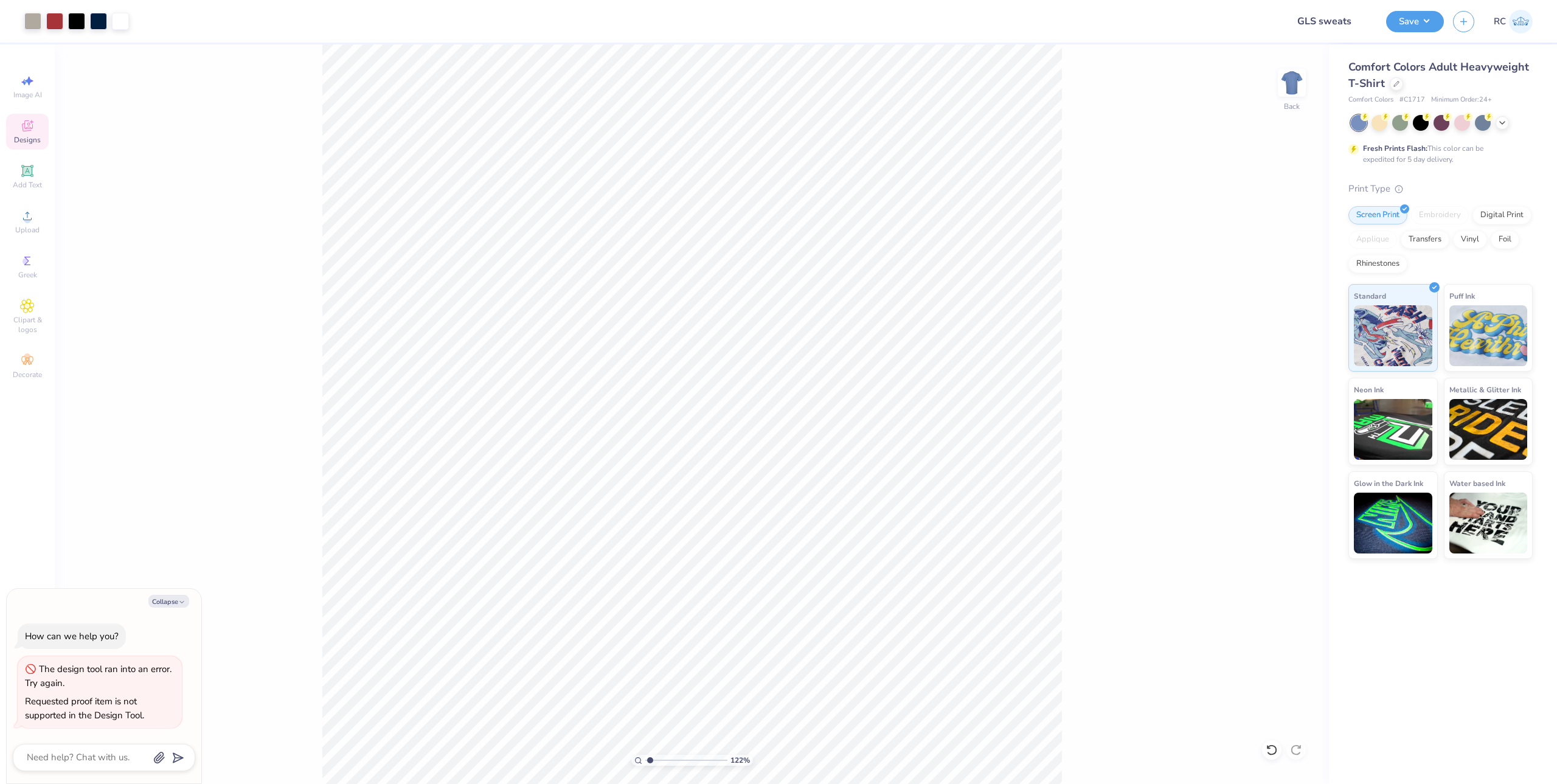
type input "1.22152498603933"
type textarea "x"
type input "1.22152498603933"
type textarea "x"
click at [1407, 101] on span "# C1717" at bounding box center [1412, 99] width 26 height 10
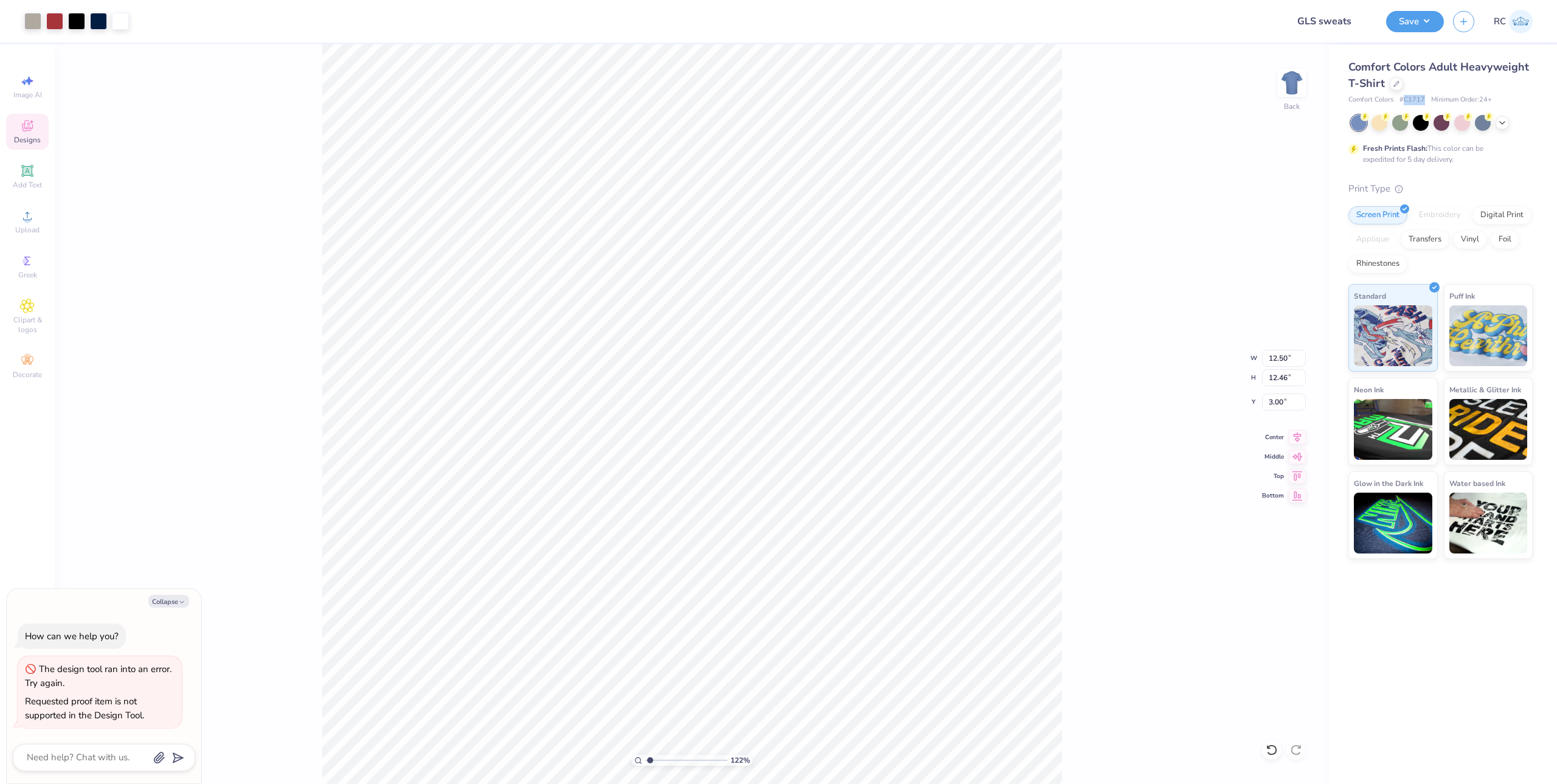
click at [1407, 101] on span "# C1717" at bounding box center [1412, 99] width 26 height 10
type input "1.22152498603933"
type textarea "x"
type input "1.22152498603933"
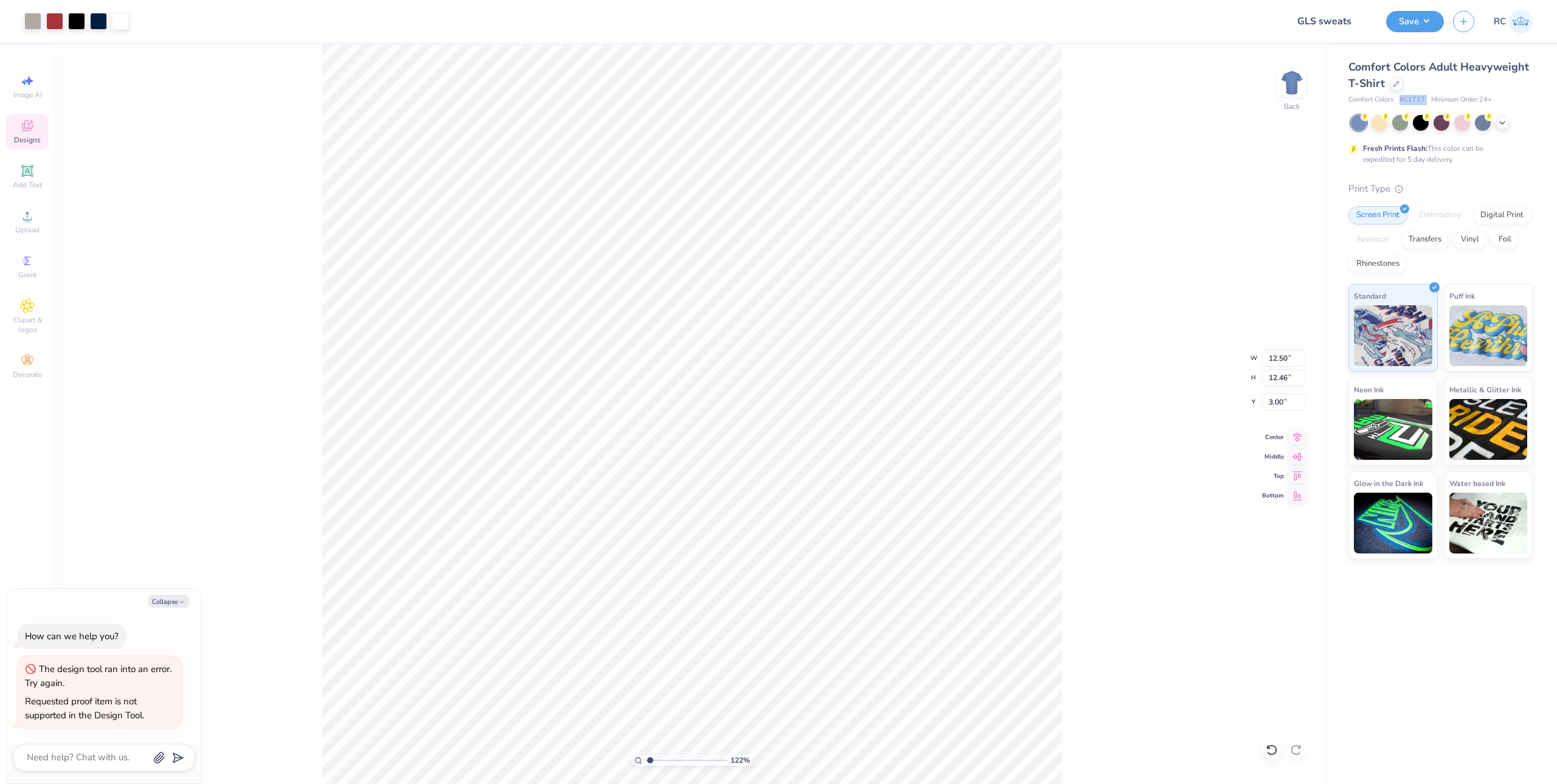
type textarea "x"
drag, startPoint x: 1385, startPoint y: 87, endPoint x: 1350, endPoint y: 70, distance: 38.9
click at [1350, 70] on div "Comfort Colors Adult Heavyweight T-Shirt" at bounding box center [1440, 75] width 184 height 33
type input "1.22152498603933"
type textarea "x"
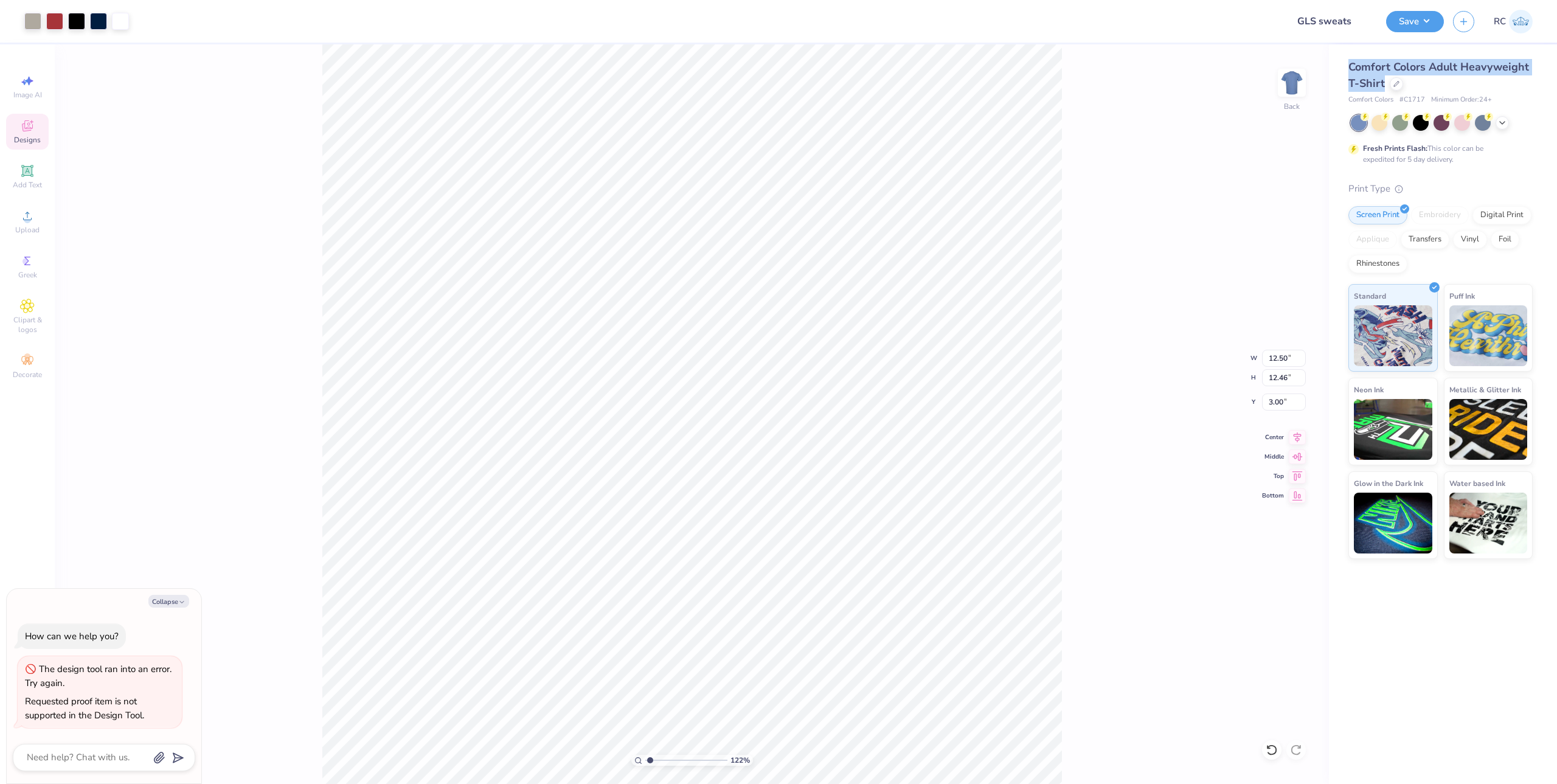
type input "1.22152498603933"
type textarea "x"
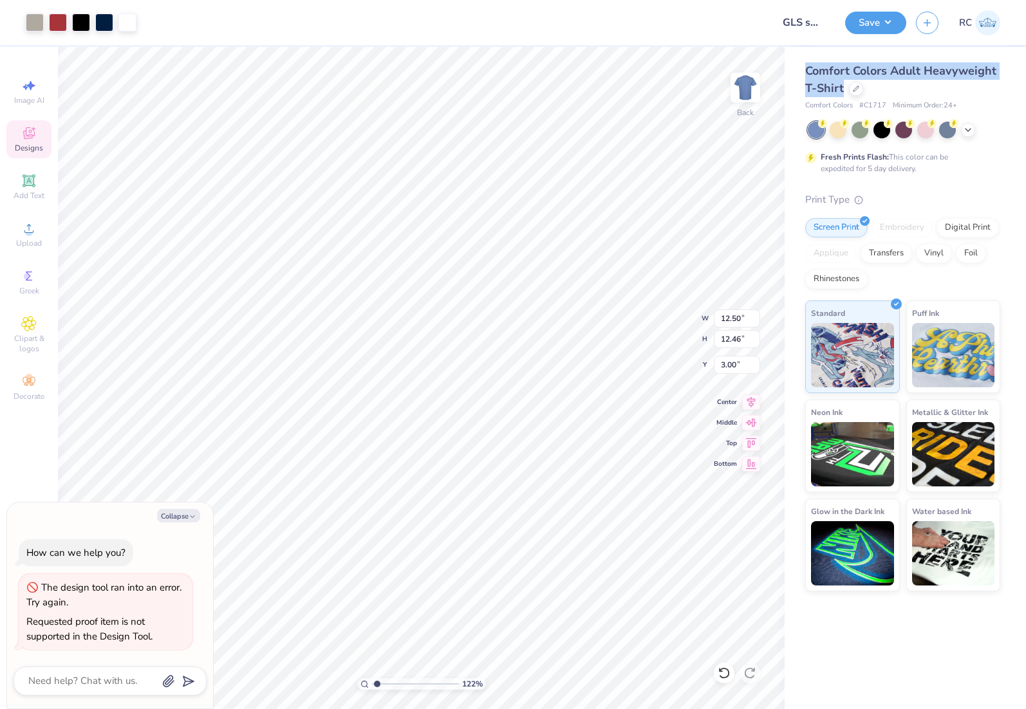
type input "1.22152498603933"
type textarea "x"
type input "1"
click at [903, 21] on button "Save" at bounding box center [875, 21] width 61 height 23
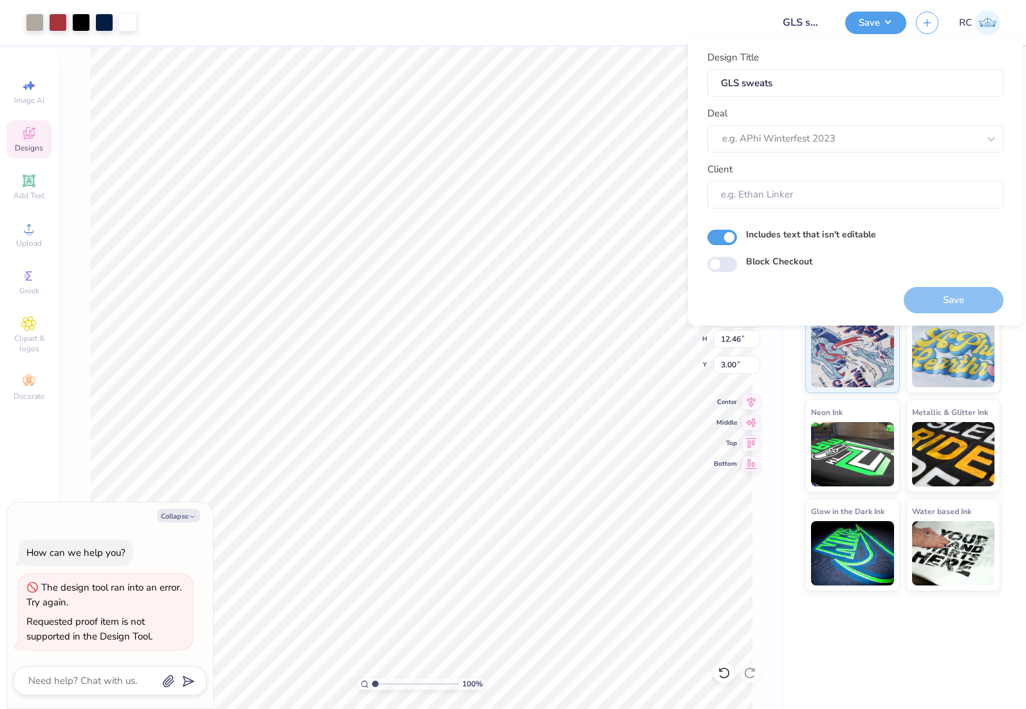
type textarea "x"
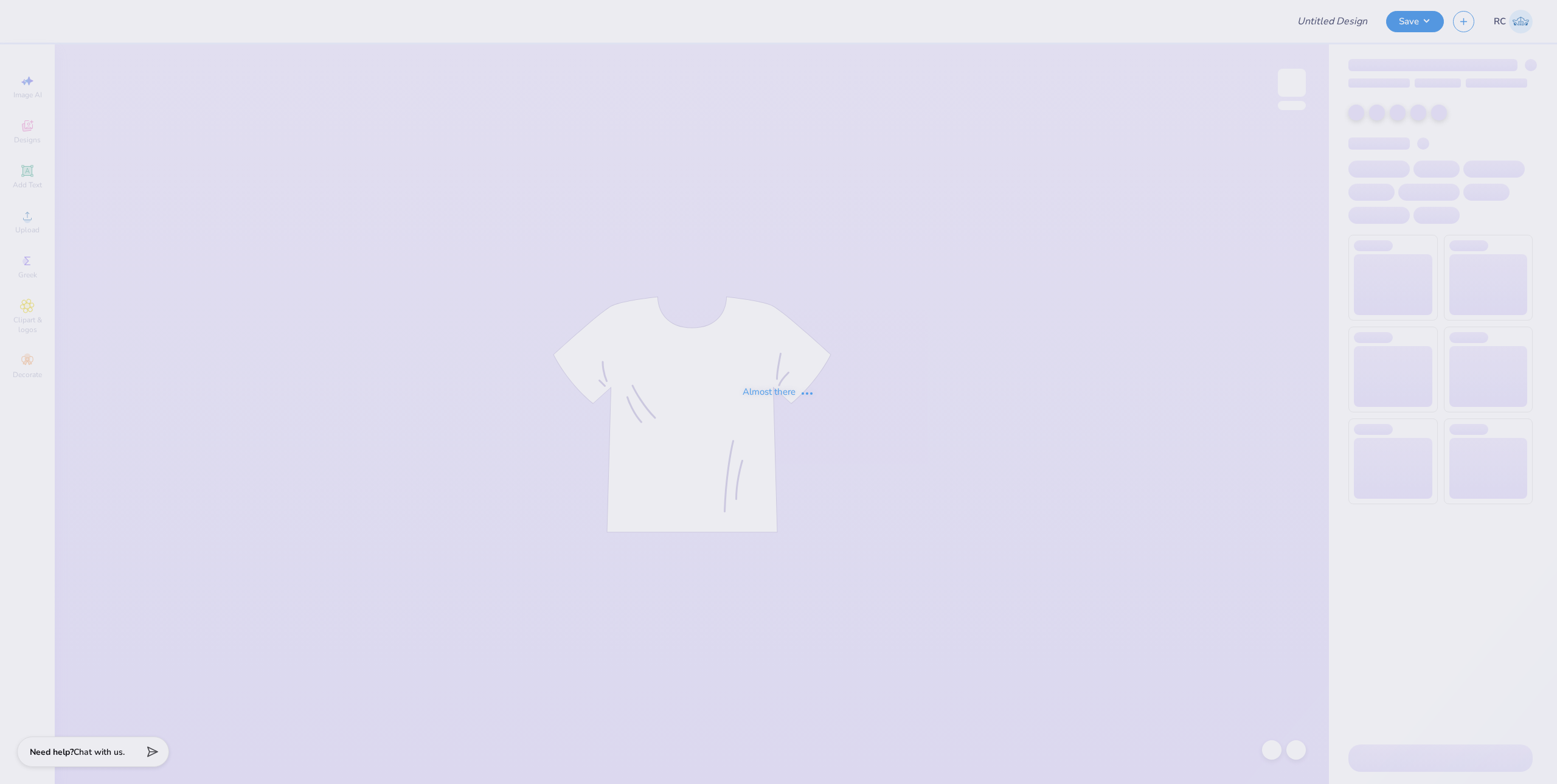
type input "Blue Tri Delt Mock Neck "I Love Tri Delt""
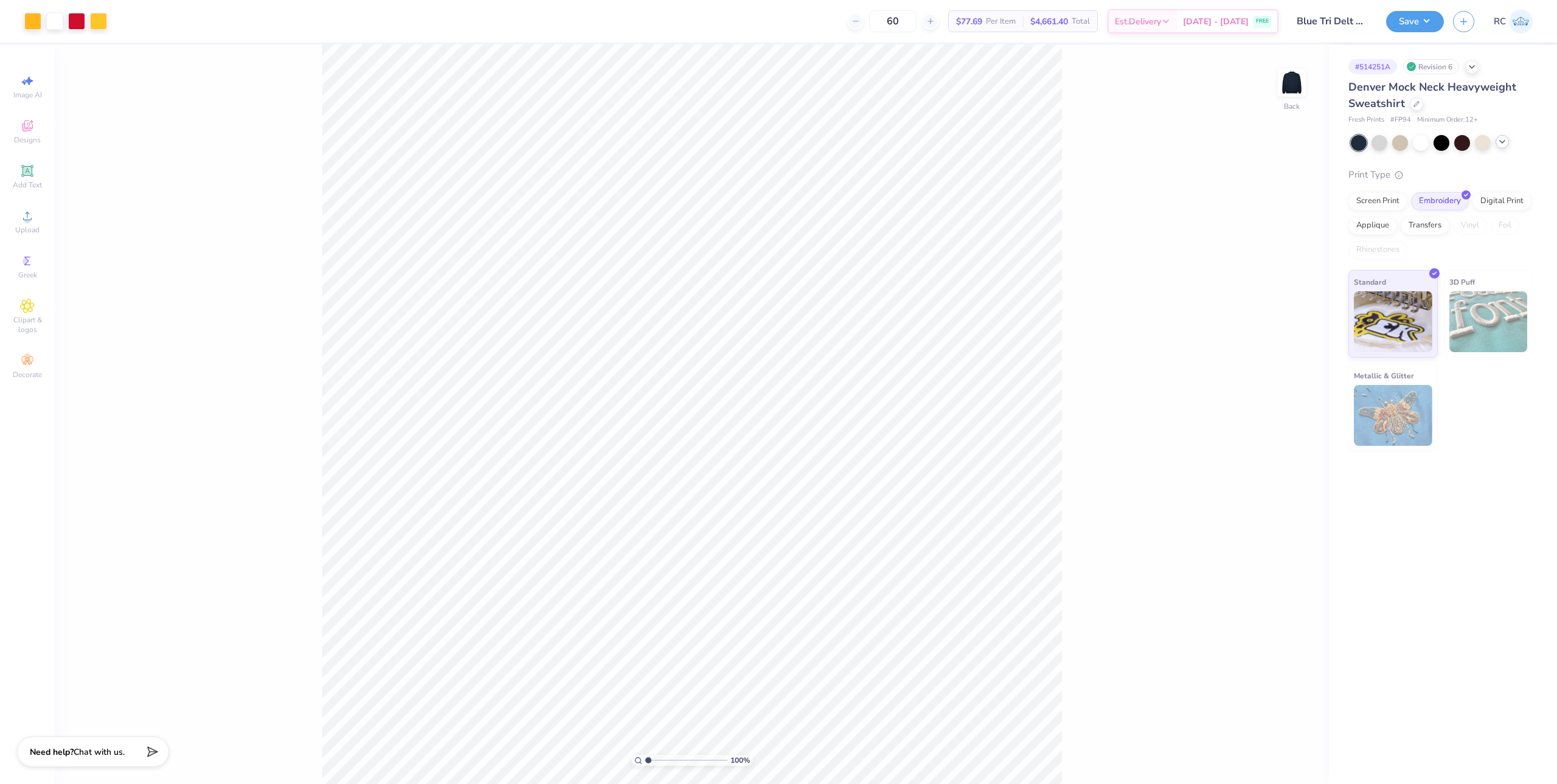
click at [1499, 145] on icon at bounding box center [1502, 142] width 9 height 9
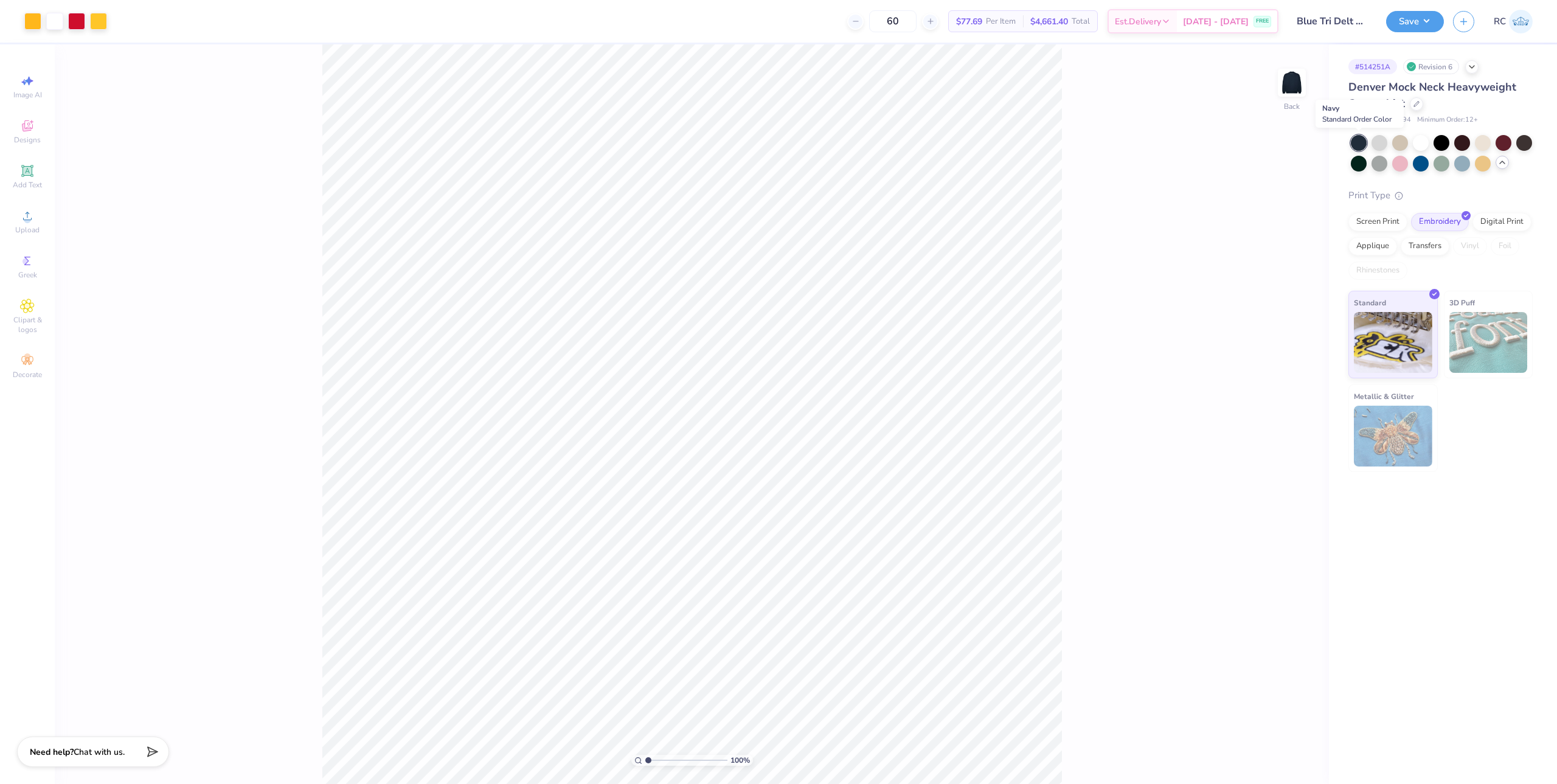
click at [1360, 139] on div at bounding box center [1358, 143] width 16 height 16
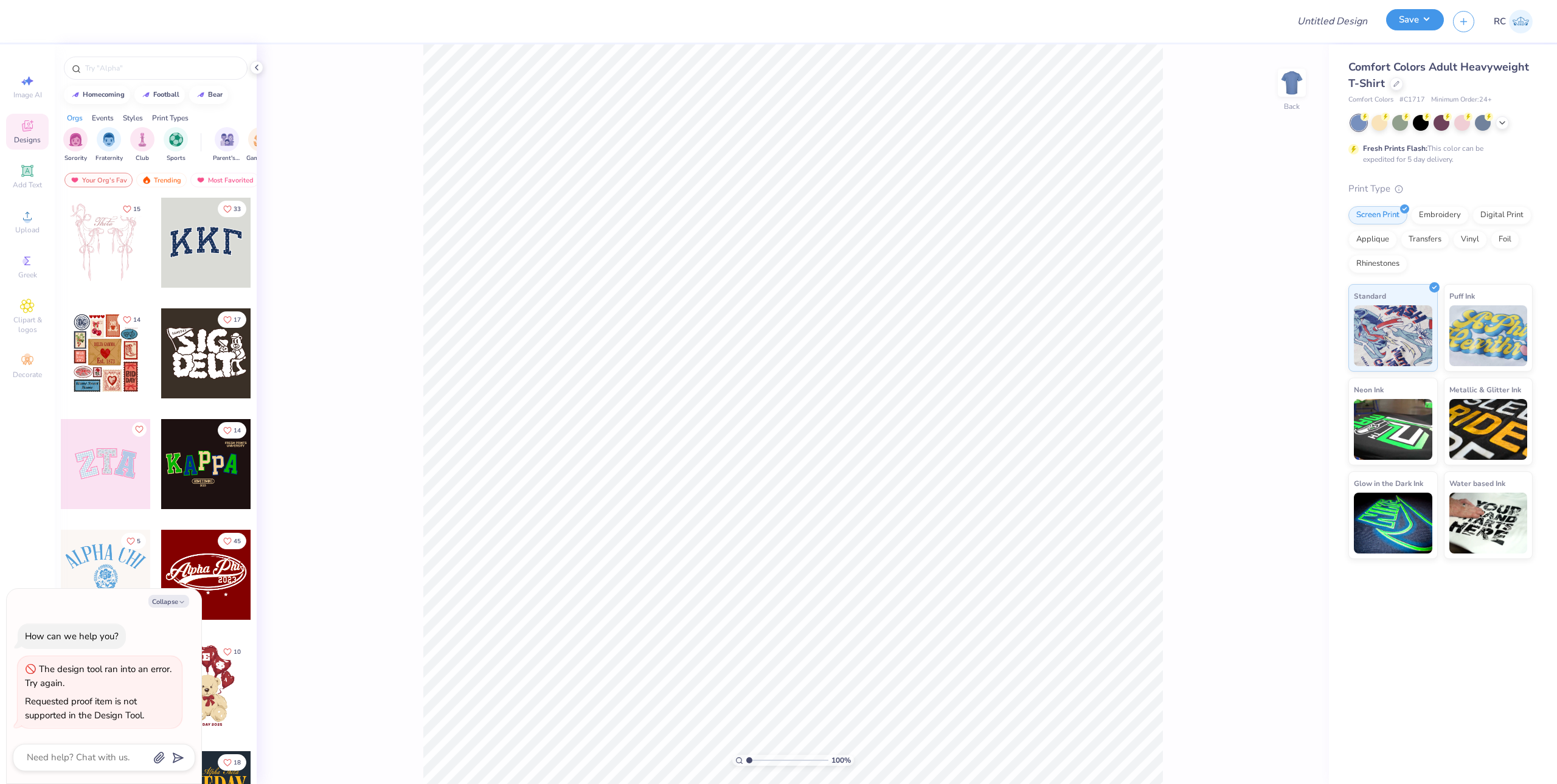
click at [1409, 24] on button "Save" at bounding box center [1414, 20] width 58 height 22
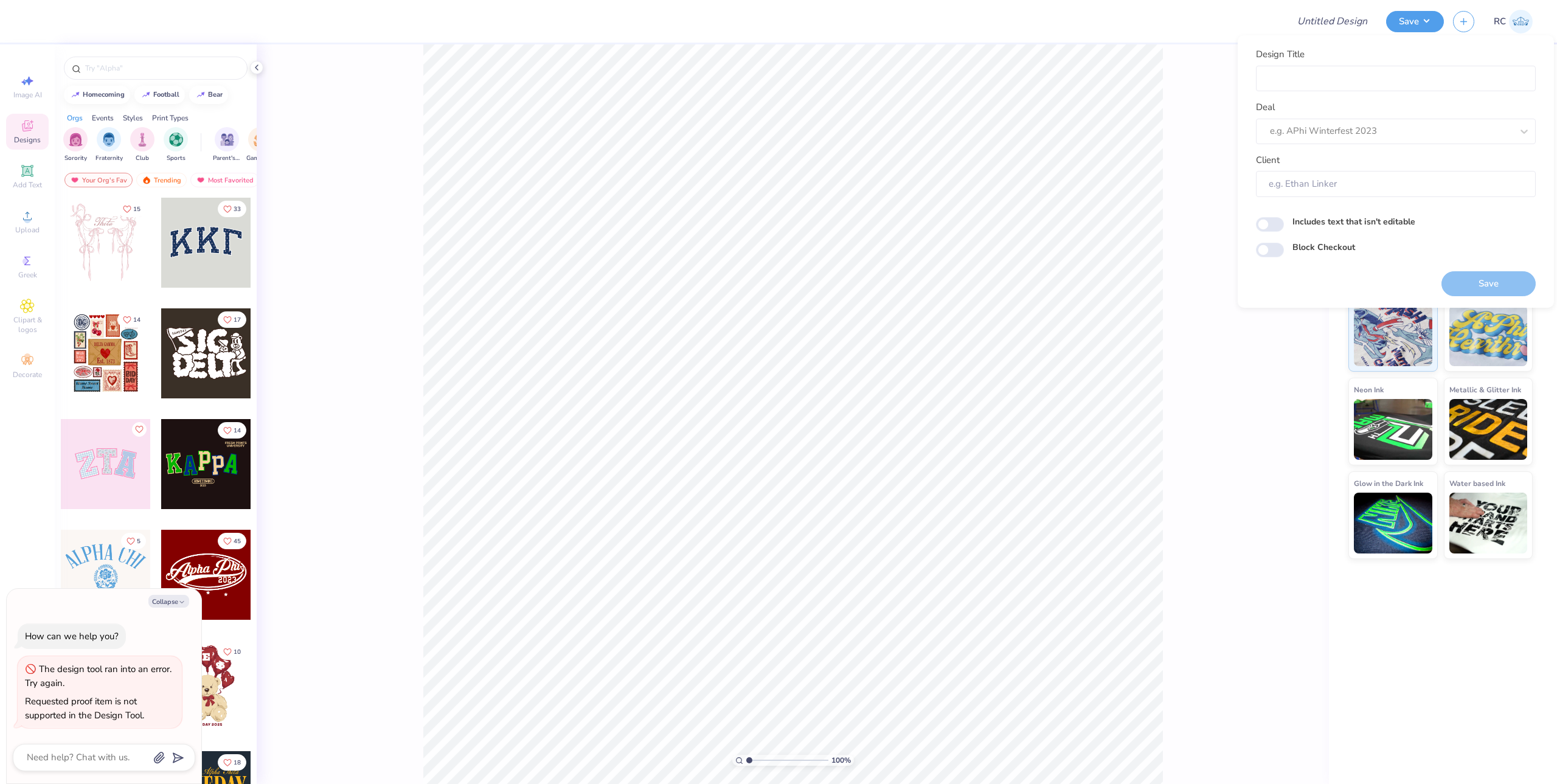
click at [1074, 34] on div at bounding box center [655, 21] width 1244 height 43
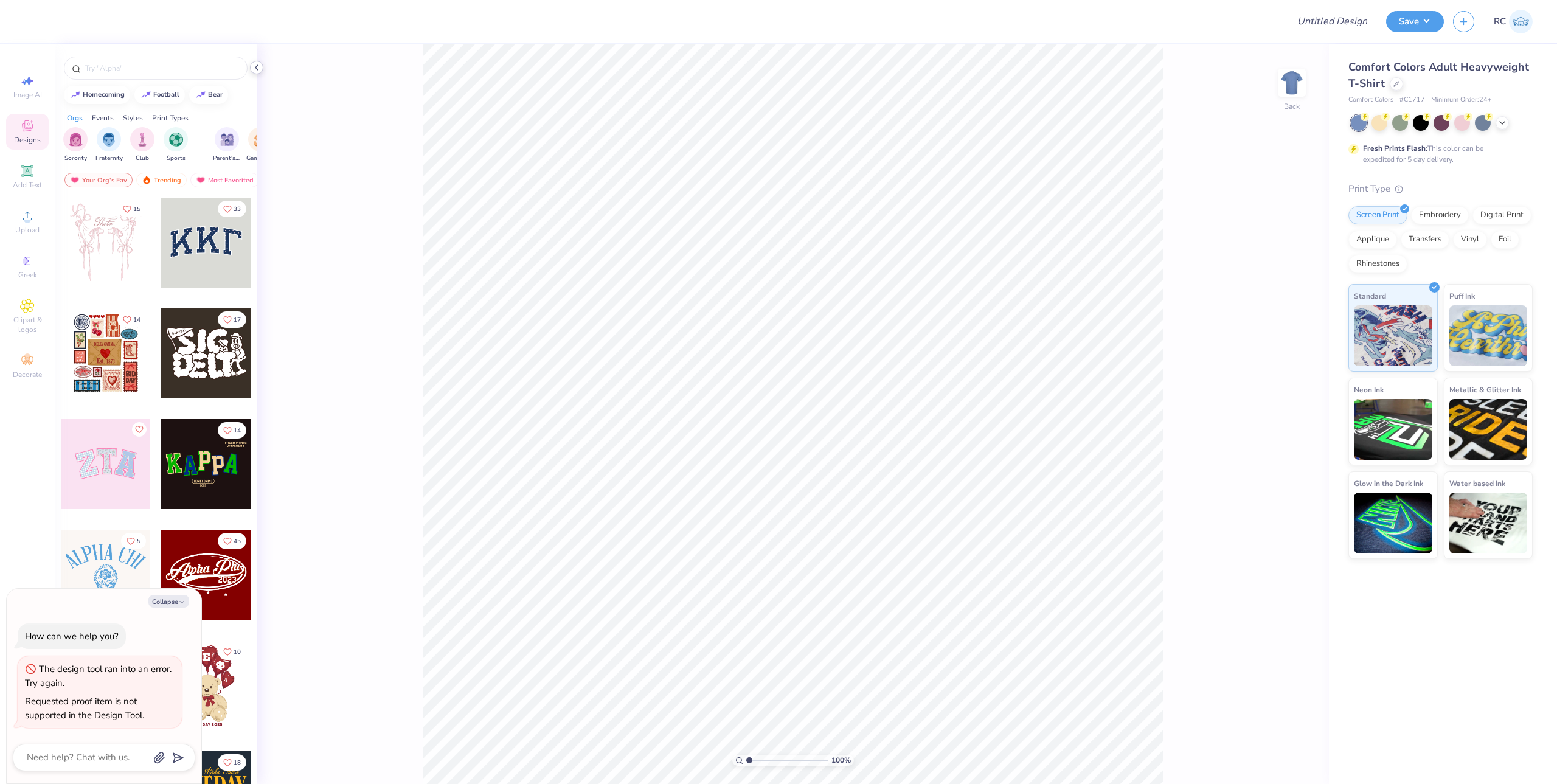
click at [257, 69] on icon at bounding box center [256, 67] width 9 height 9
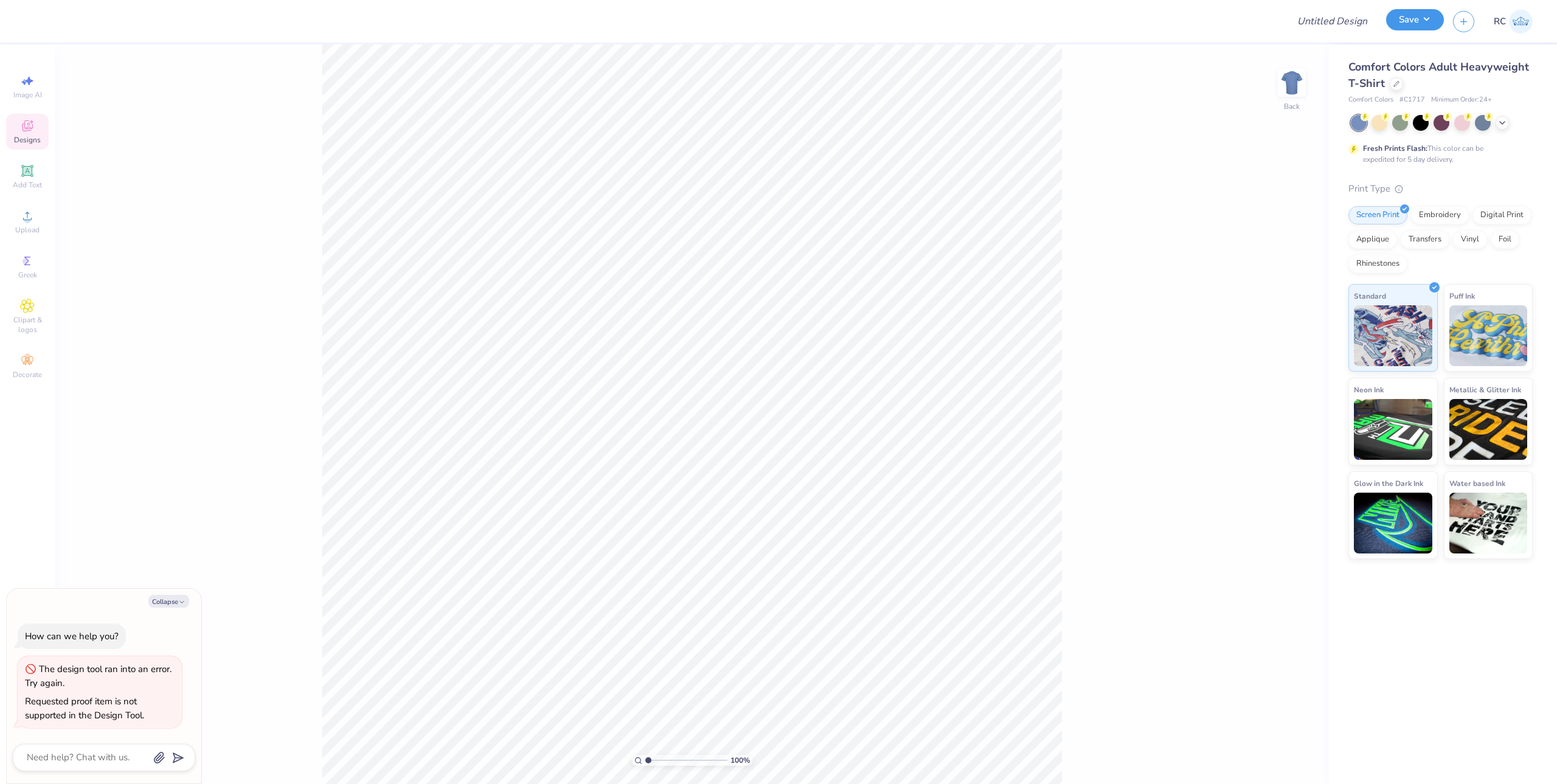
click at [1432, 22] on button "Save" at bounding box center [1414, 20] width 58 height 22
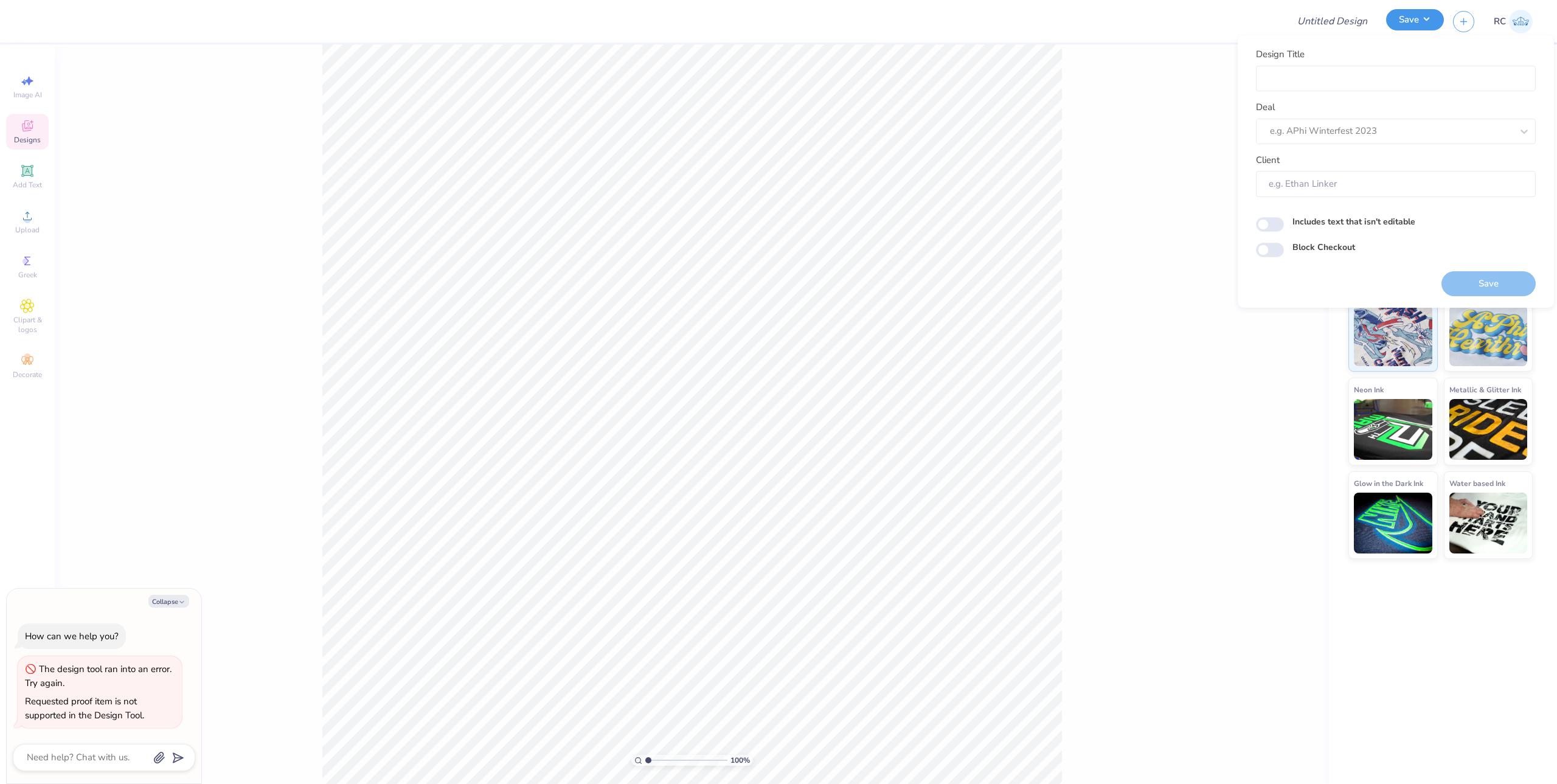
type textarea "x"
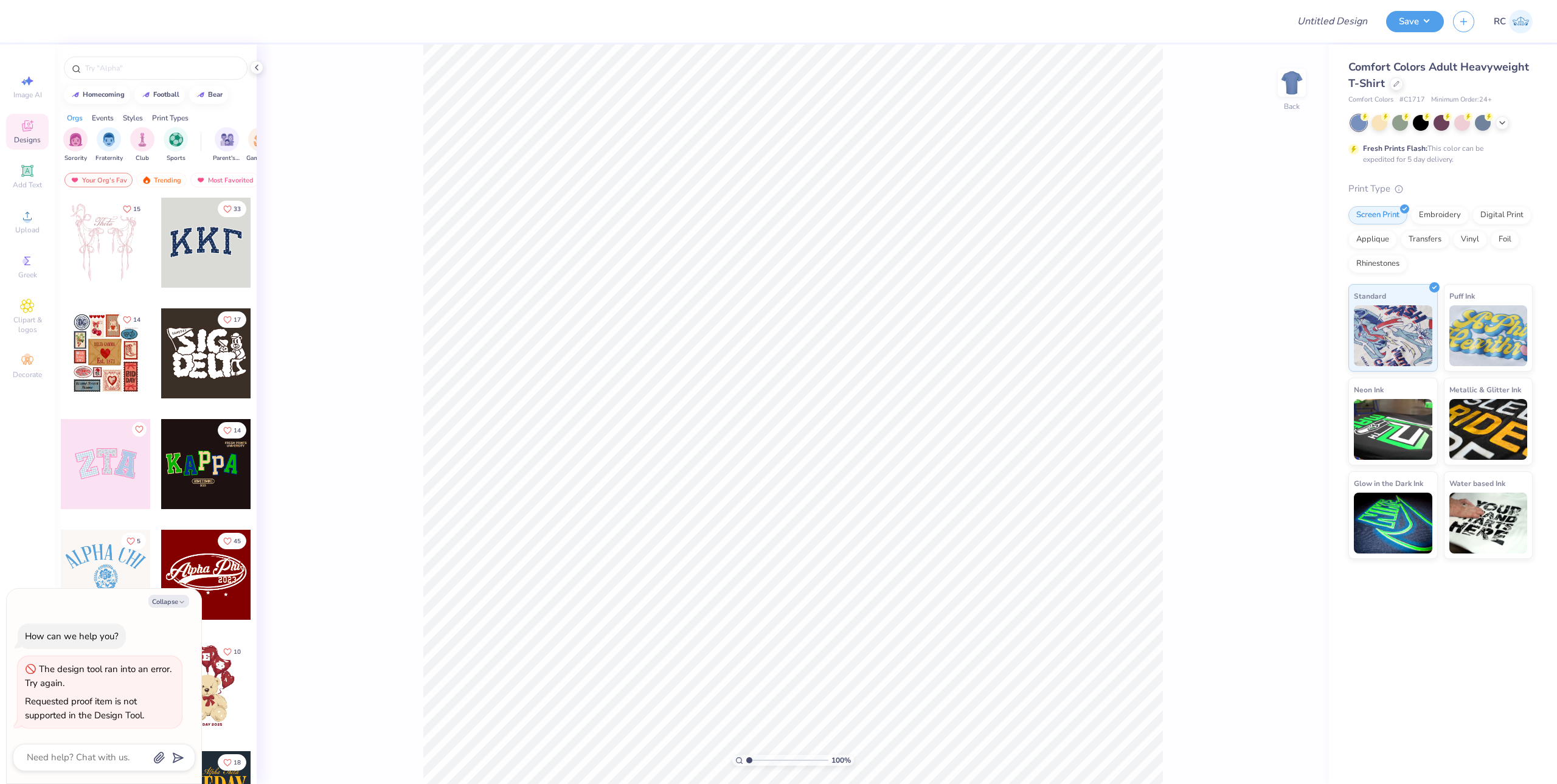
type textarea "x"
drag, startPoint x: 1347, startPoint y: 66, endPoint x: 1347, endPoint y: 145, distance: 79.0
click at [1387, 81] on div "Comfort Colors Adult Heavyweight T-Shirt Comfort Colors # C1717 Minimum Order: …" at bounding box center [1442, 301] width 228 height 515
copy span "Comfort Colors Adult Heavyweight T-Shirt"
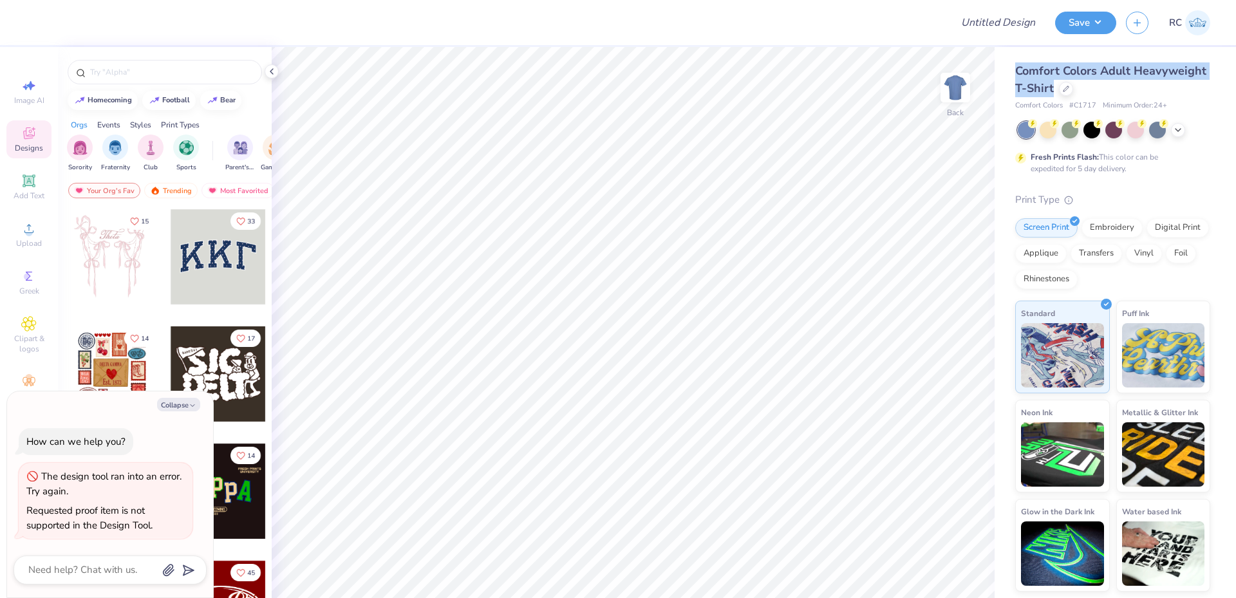
type textarea "x"
